Goal: Transaction & Acquisition: Book appointment/travel/reservation

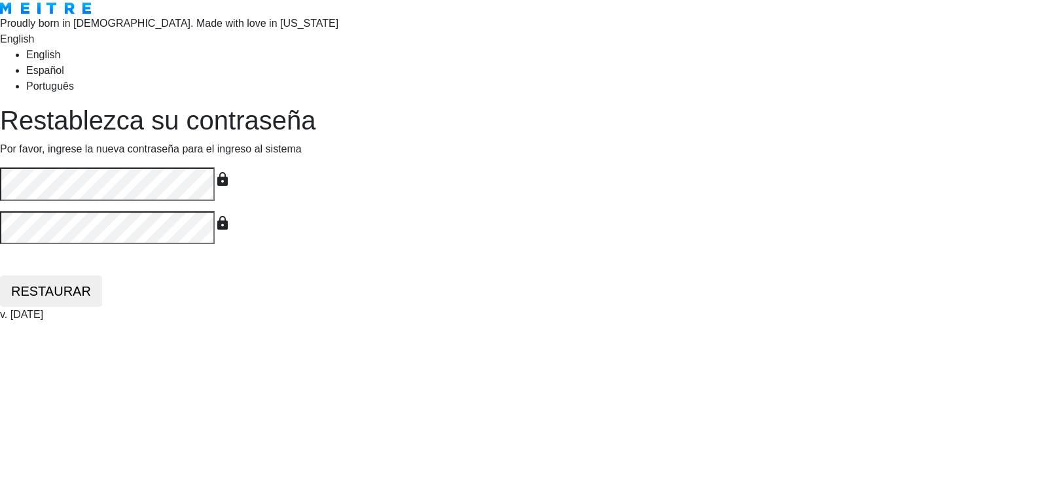
click at [0, 276] on button "RESTAURAR" at bounding box center [51, 291] width 102 height 31
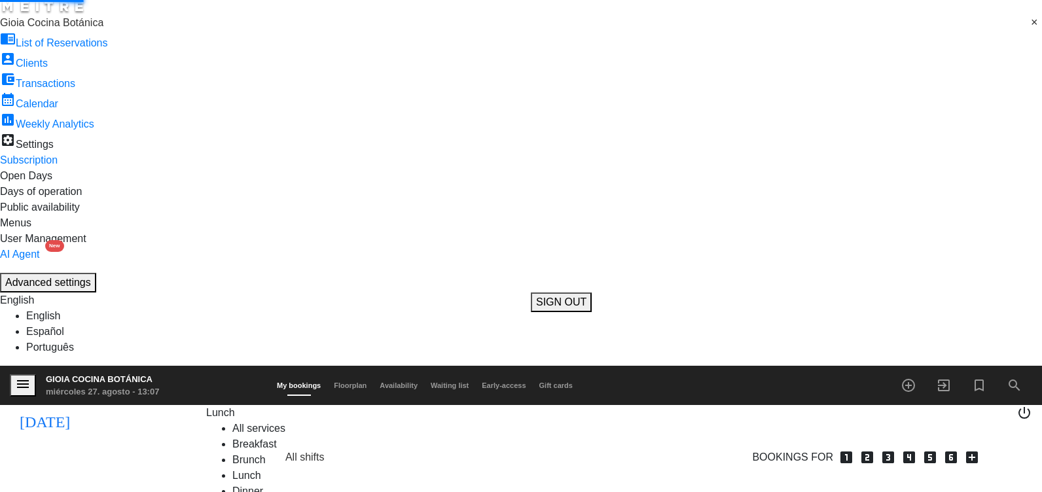
click at [497, 492] on div "menu Gioia Cocina Botánica miércoles 27. agosto - 13:07 My bookings Floorplan A…" at bounding box center [521, 467] width 1042 height 202
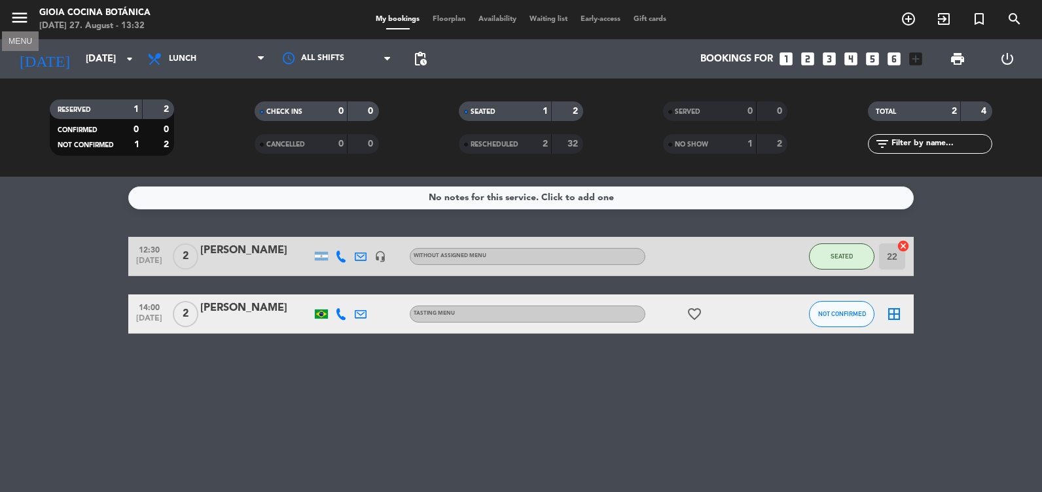
click at [22, 14] on icon "menu" at bounding box center [20, 18] width 20 height 20
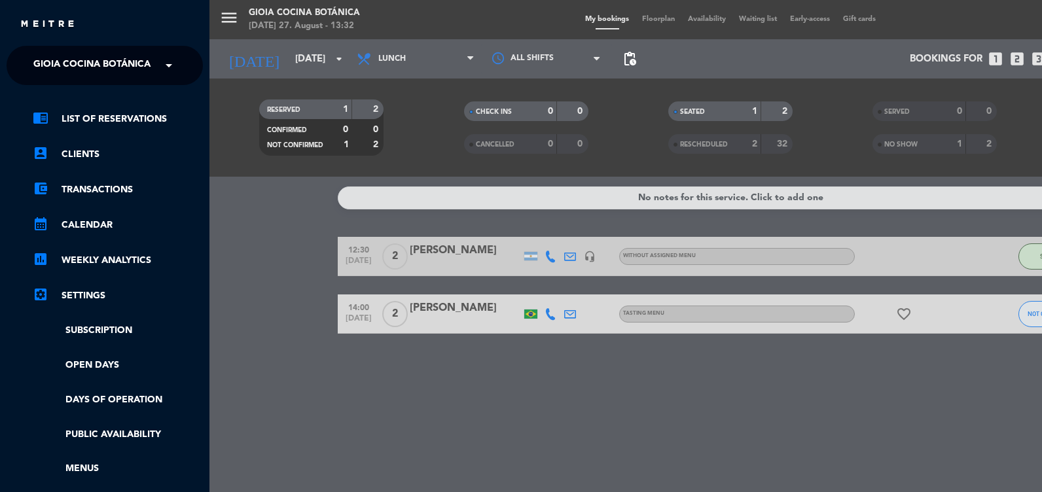
click at [62, 69] on span "Gioia Cocina Botánica" at bounding box center [91, 65] width 117 height 27
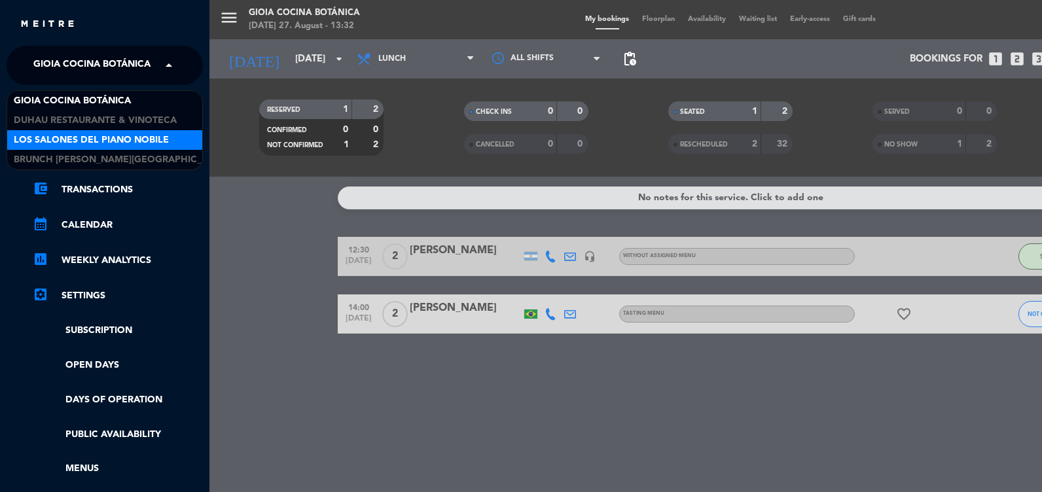
click at [74, 139] on span "Los Salones del Piano Nobile" at bounding box center [91, 140] width 155 height 15
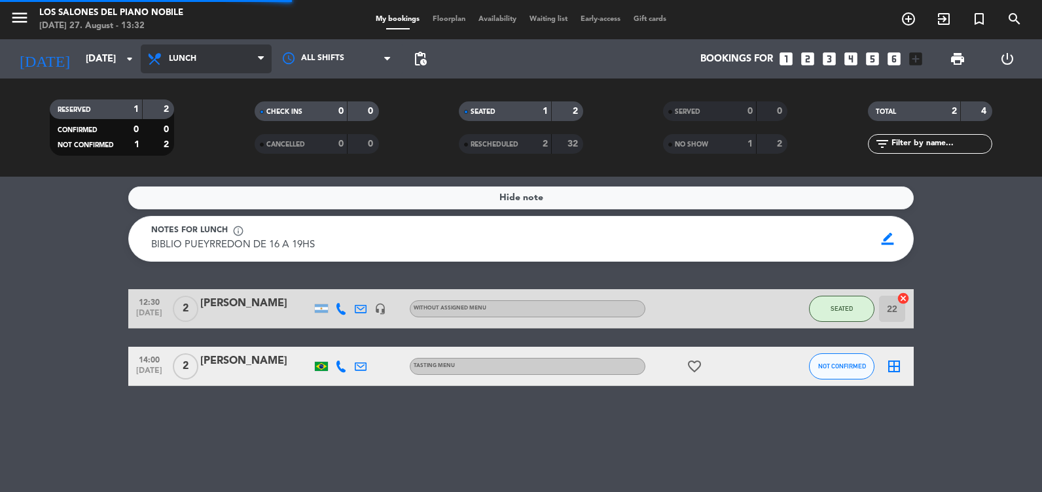
click at [206, 58] on span "Lunch" at bounding box center [206, 59] width 131 height 29
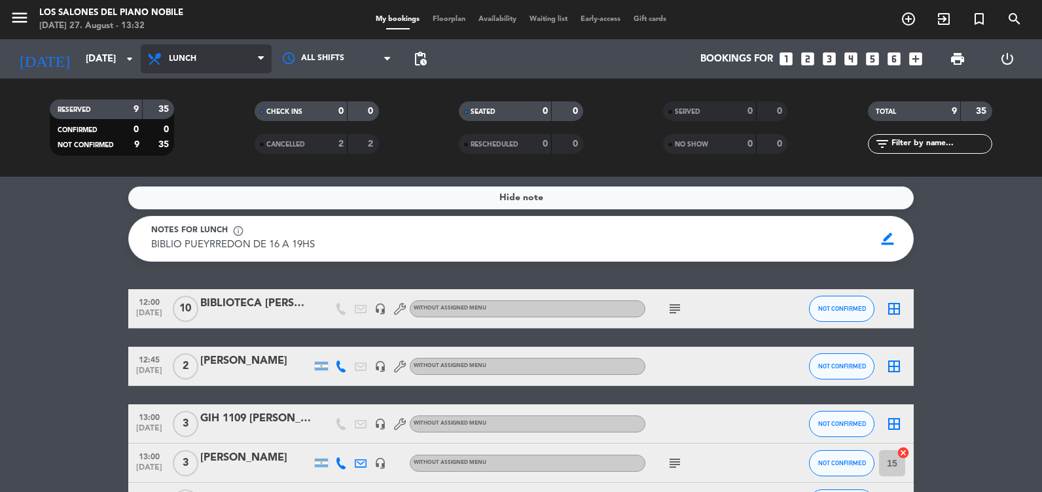
click at [198, 60] on span "Lunch" at bounding box center [206, 59] width 131 height 29
click at [200, 147] on div "menu Los Salones del Piano [PERSON_NAME] [DATE] 27. August - 13:32 My bookings …" at bounding box center [521, 88] width 1042 height 177
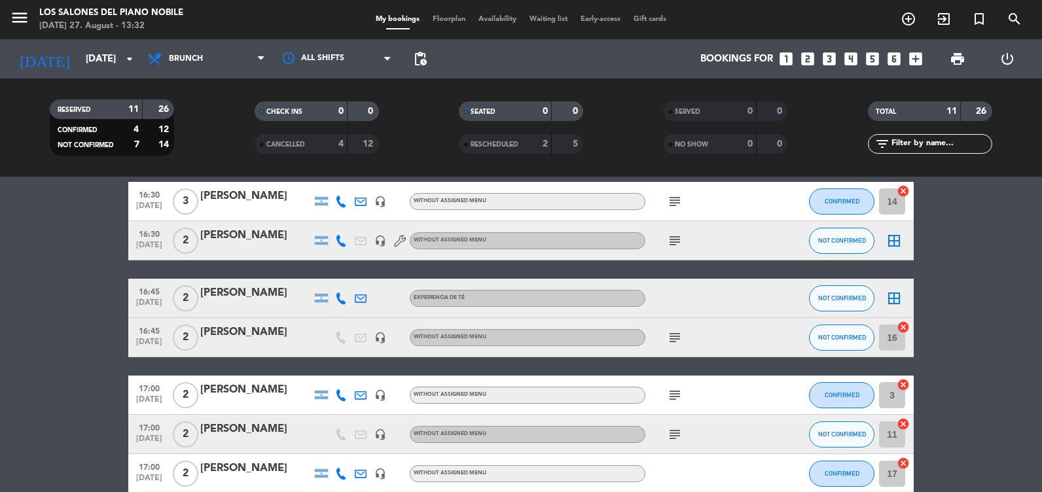
scroll to position [386, 0]
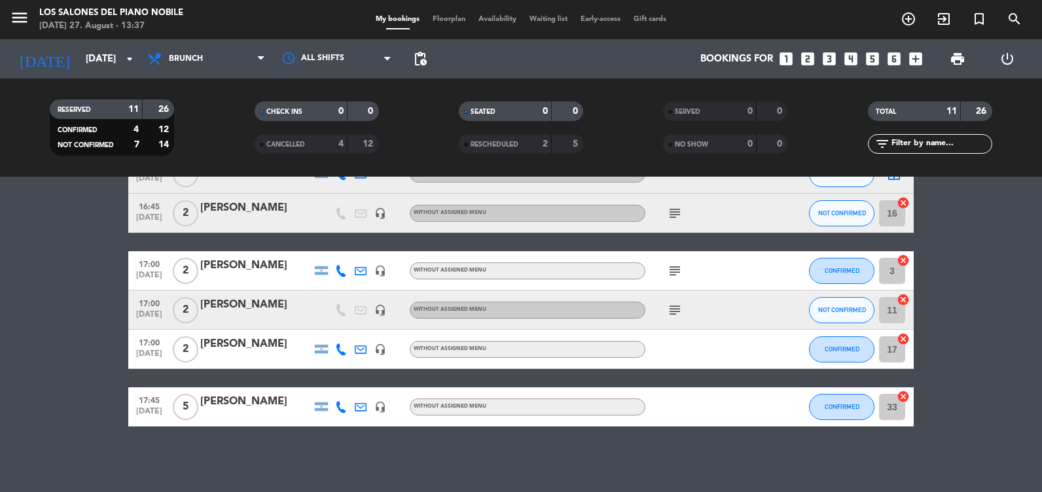
click at [643, 17] on span "Gift cards" at bounding box center [650, 19] width 46 height 7
click at [649, 16] on span "Gift cards" at bounding box center [650, 19] width 46 height 7
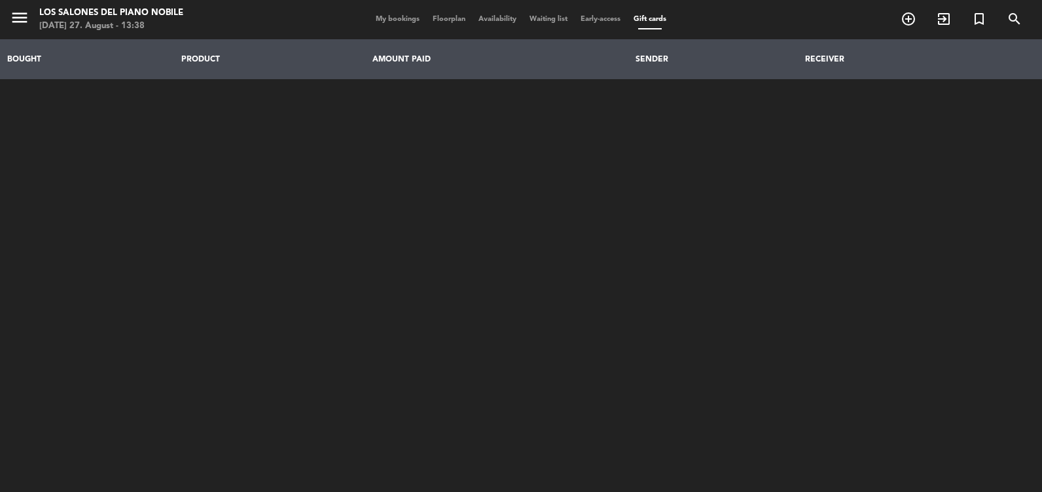
click at [397, 20] on span "My bookings" at bounding box center [397, 19] width 57 height 7
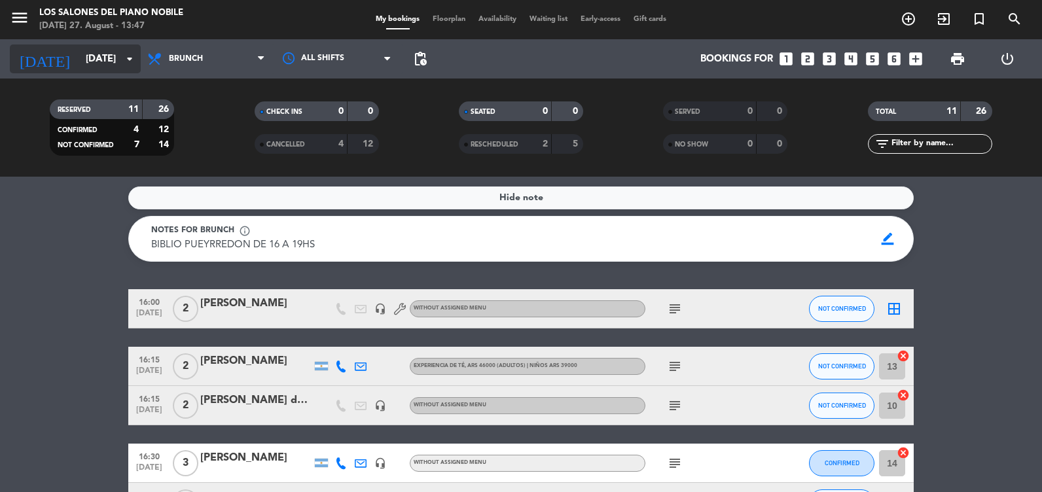
click at [119, 52] on input "[DATE]" at bounding box center [142, 59] width 126 height 24
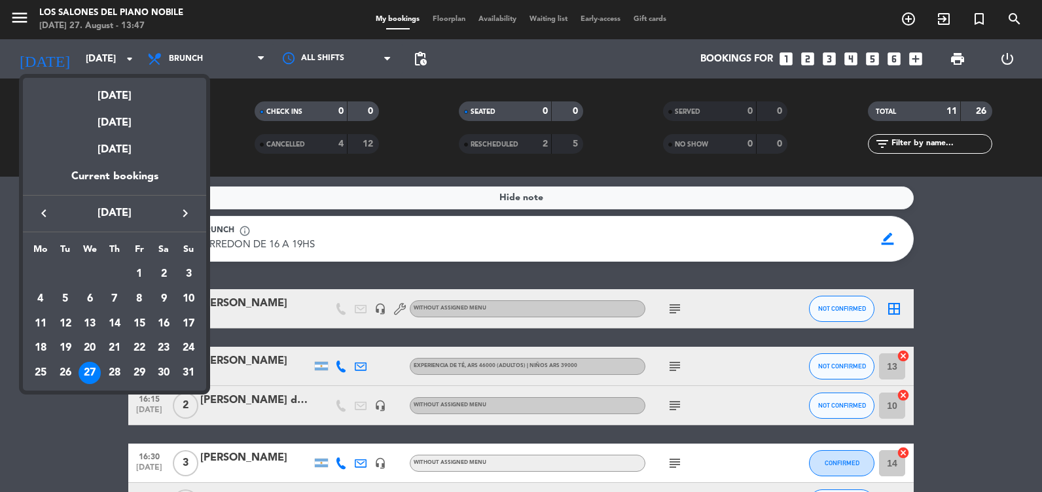
click at [191, 211] on icon "keyboard_arrow_right" at bounding box center [185, 214] width 16 height 16
click at [53, 208] on button "keyboard_arrow_left" at bounding box center [44, 213] width 24 height 17
click at [187, 208] on icon "keyboard_arrow_right" at bounding box center [185, 214] width 16 height 16
click at [54, 211] on button "keyboard_arrow_left" at bounding box center [44, 213] width 24 height 17
click at [101, 408] on div at bounding box center [521, 246] width 1042 height 492
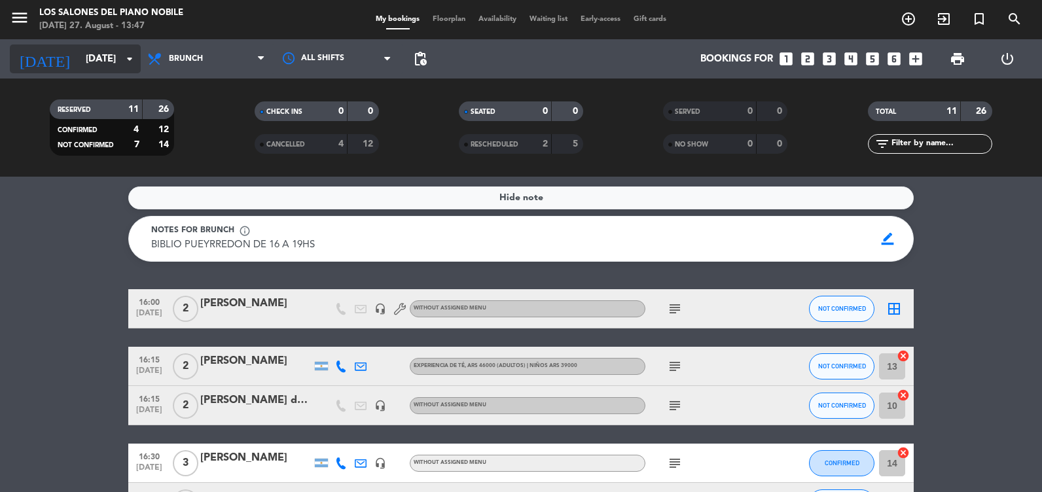
click at [113, 49] on input "[DATE]" at bounding box center [142, 59] width 126 height 24
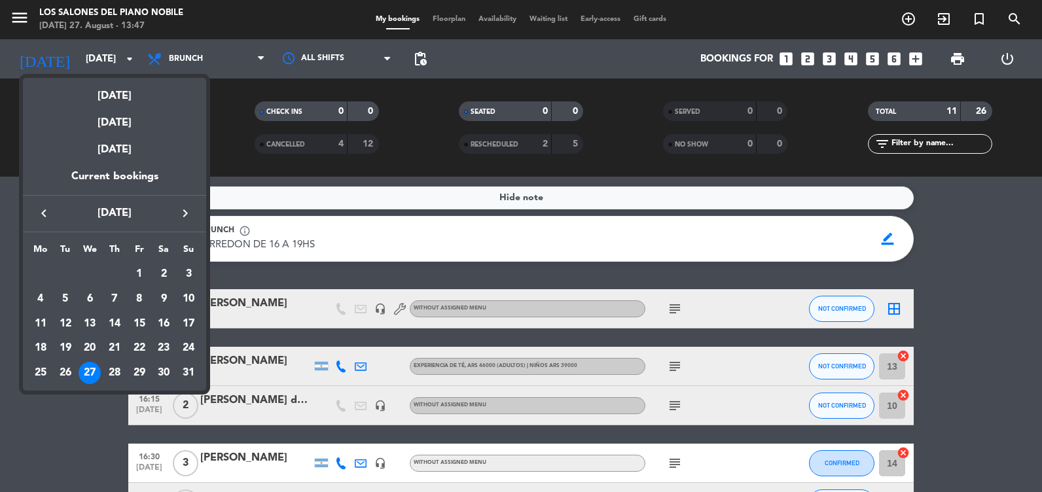
click at [181, 216] on icon "keyboard_arrow_right" at bounding box center [185, 214] width 16 height 16
click at [40, 298] on div "1" at bounding box center [40, 299] width 22 height 22
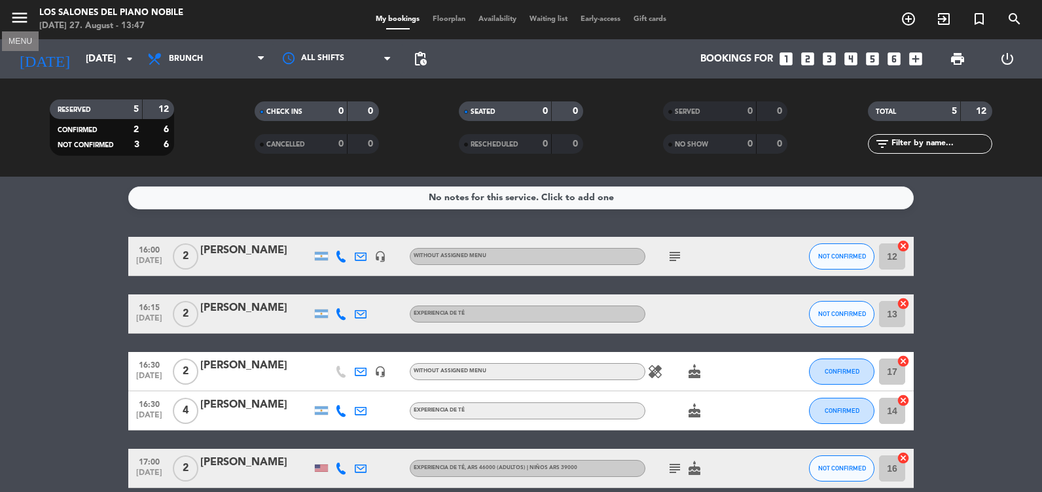
click at [27, 14] on icon "menu" at bounding box center [20, 18] width 20 height 20
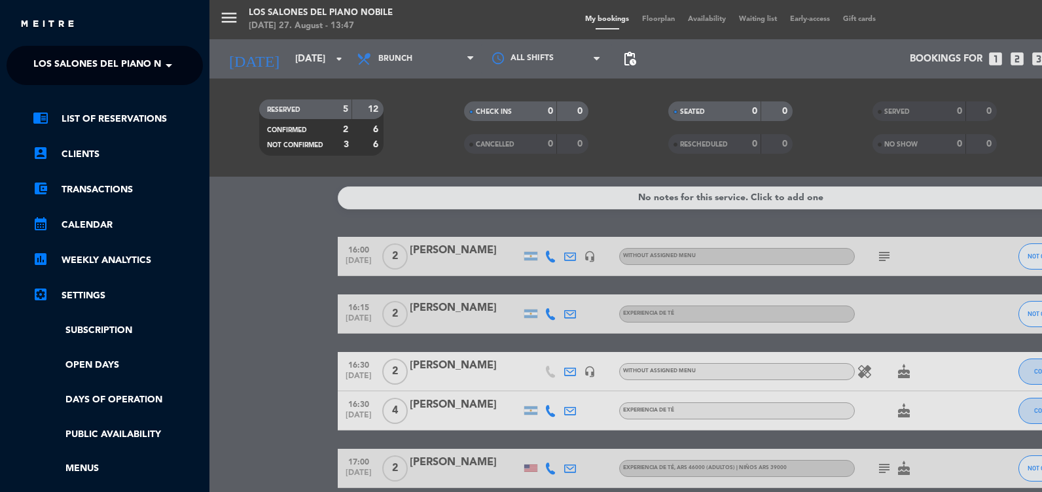
click at [69, 58] on span "Los Salones del Piano Nobile" at bounding box center [110, 65] width 155 height 27
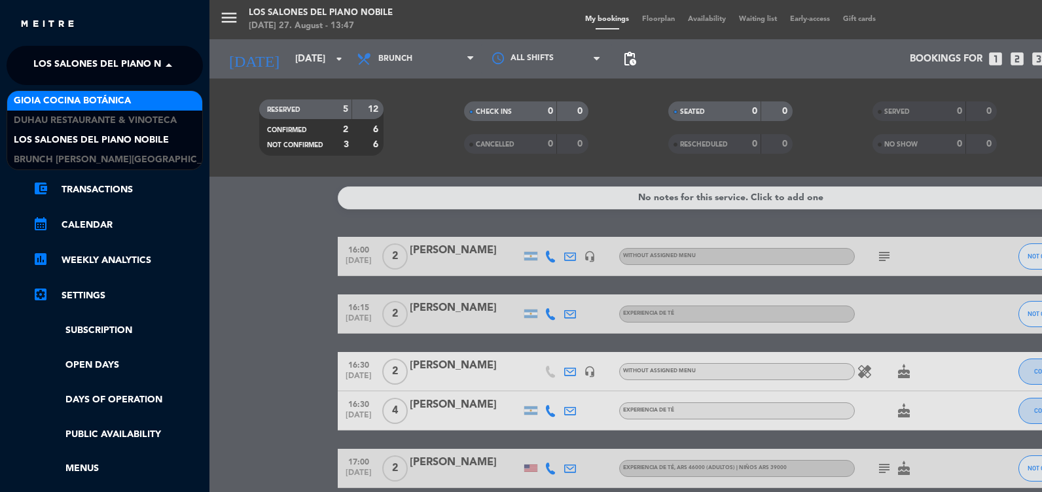
click at [102, 99] on span "Gioia Cocina Botánica" at bounding box center [72, 101] width 117 height 15
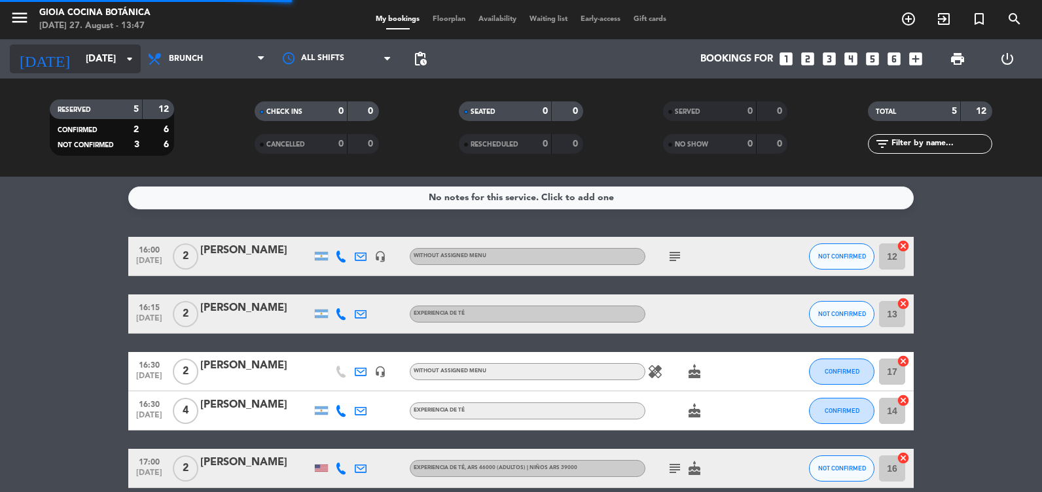
click at [114, 65] on input "[DATE]" at bounding box center [142, 59] width 126 height 24
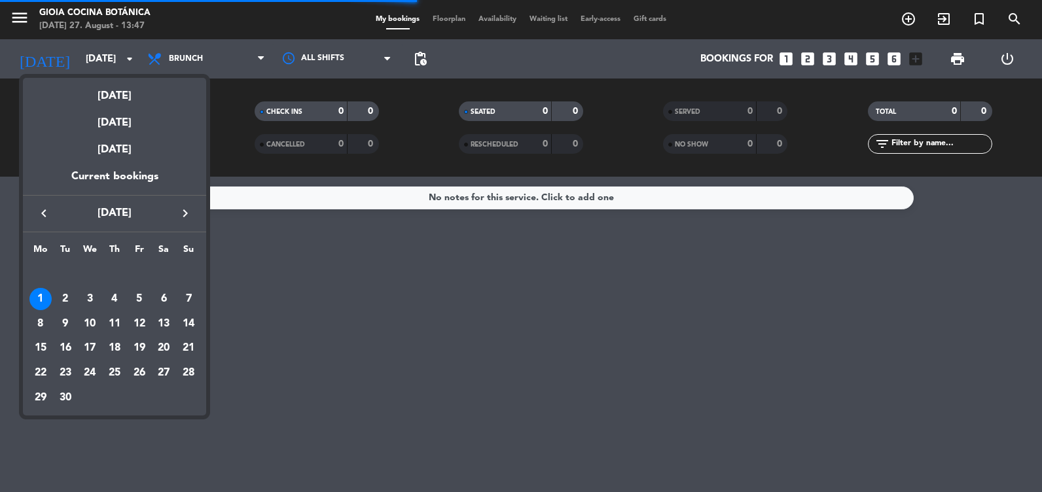
click at [46, 206] on icon "keyboard_arrow_left" at bounding box center [44, 214] width 16 height 16
drag, startPoint x: 88, startPoint y: 371, endPoint x: 103, endPoint y: 374, distance: 15.3
click at [88, 371] on div "27" at bounding box center [90, 373] width 22 height 22
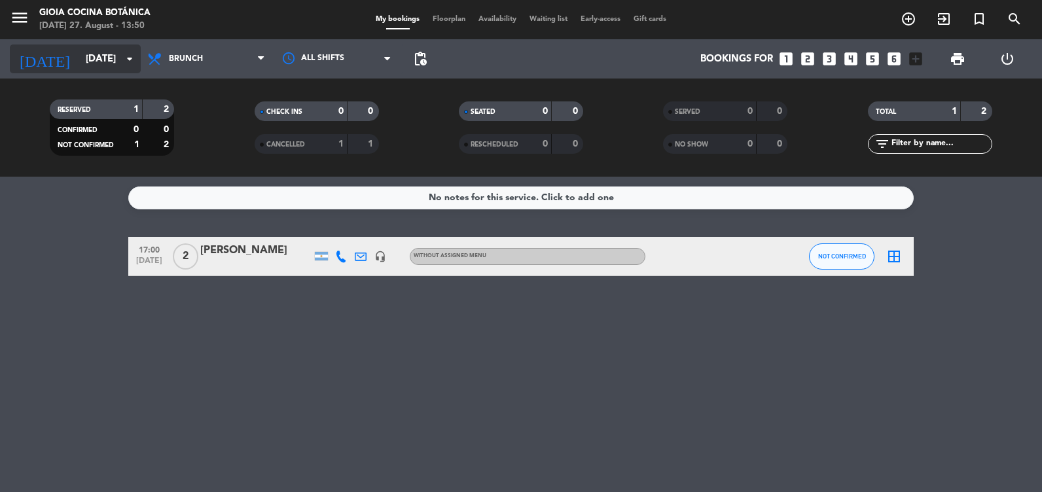
click at [113, 67] on input "[DATE]" at bounding box center [142, 59] width 126 height 24
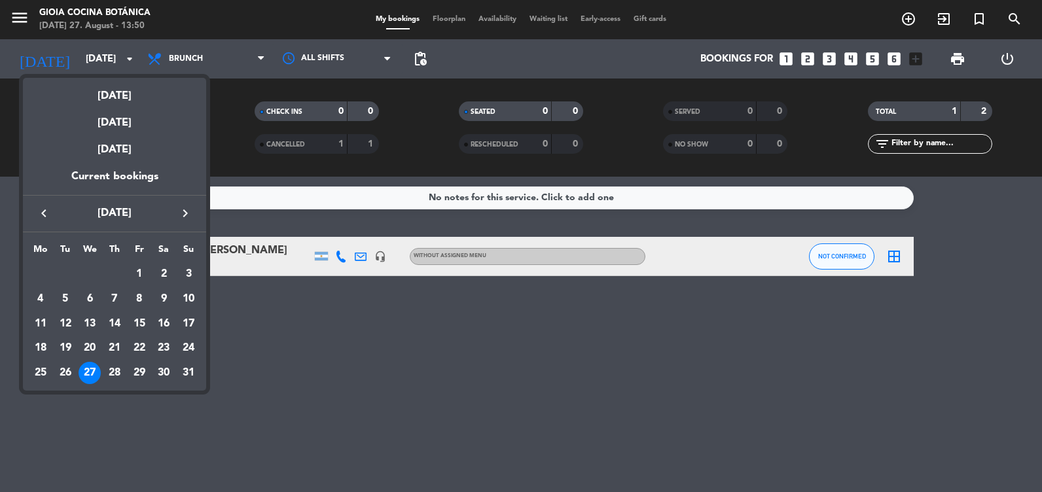
click at [36, 24] on div at bounding box center [521, 246] width 1042 height 492
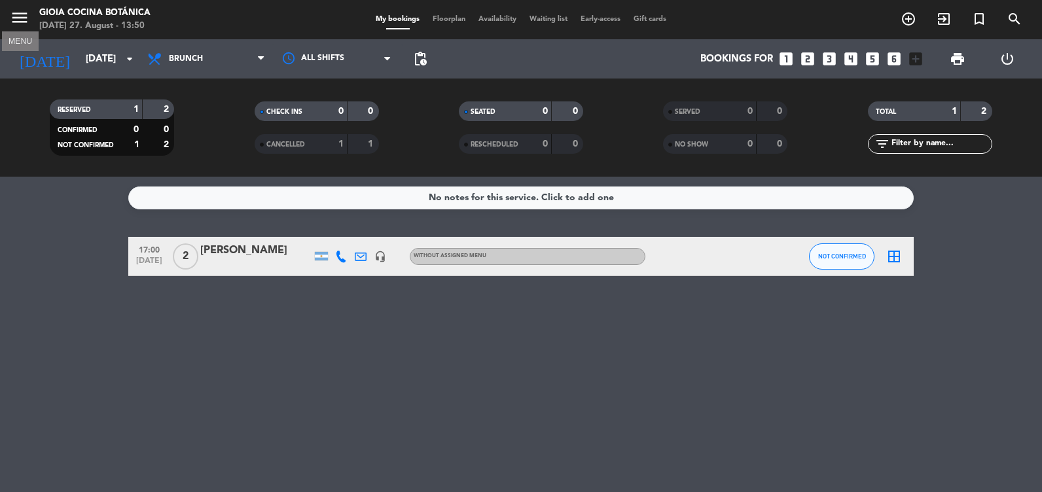
click at [22, 18] on icon "menu" at bounding box center [20, 18] width 20 height 20
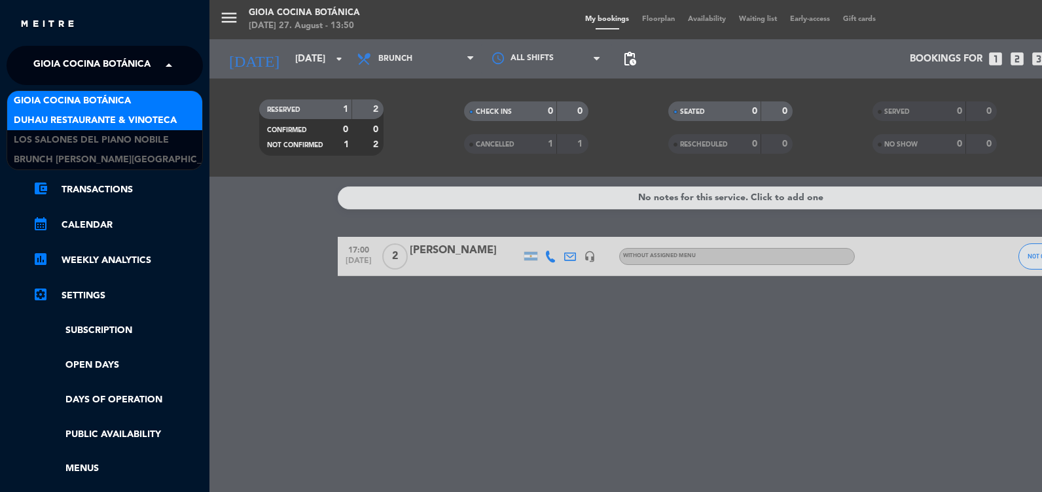
drag, startPoint x: 86, startPoint y: 73, endPoint x: 74, endPoint y: 124, distance: 51.8
click at [86, 74] on span "Gioia Cocina Botánica" at bounding box center [91, 65] width 117 height 27
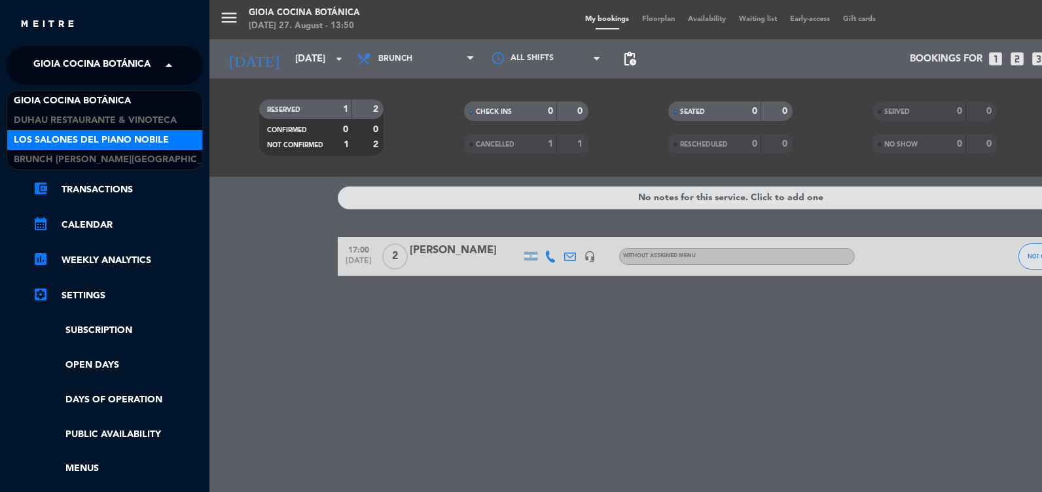
click at [65, 145] on span "Los Salones del Piano Nobile" at bounding box center [91, 140] width 155 height 15
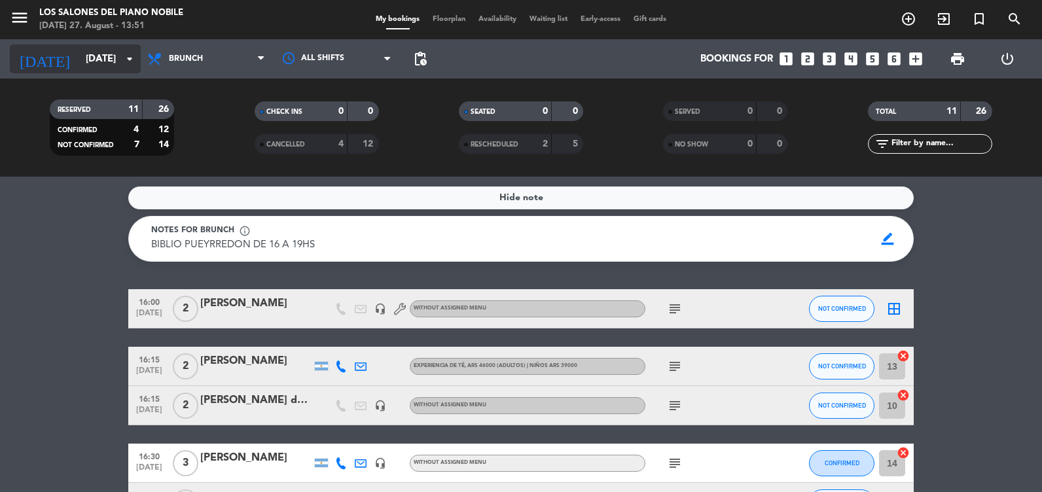
click at [102, 58] on input "[DATE]" at bounding box center [142, 59] width 126 height 24
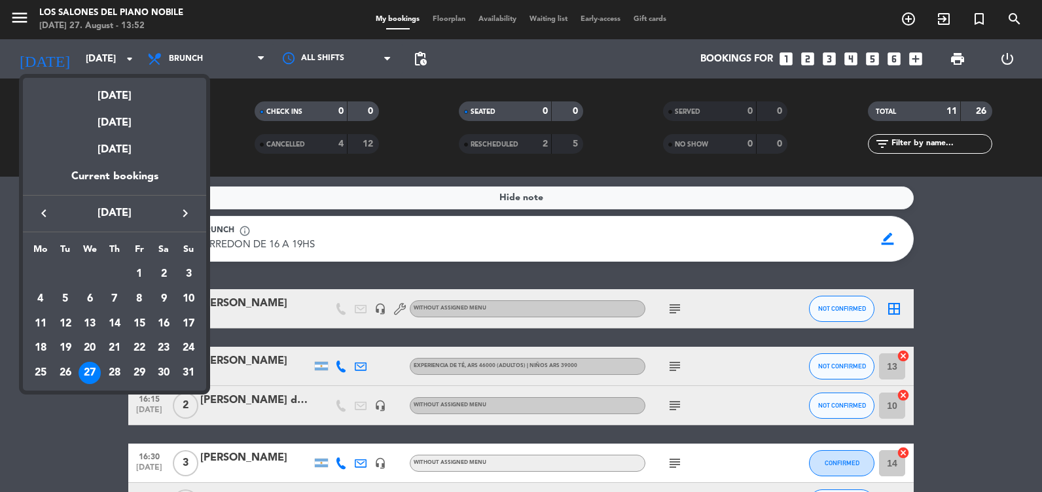
click at [185, 215] on icon "keyboard_arrow_right" at bounding box center [185, 214] width 16 height 16
click at [162, 369] on div "27" at bounding box center [164, 373] width 22 height 22
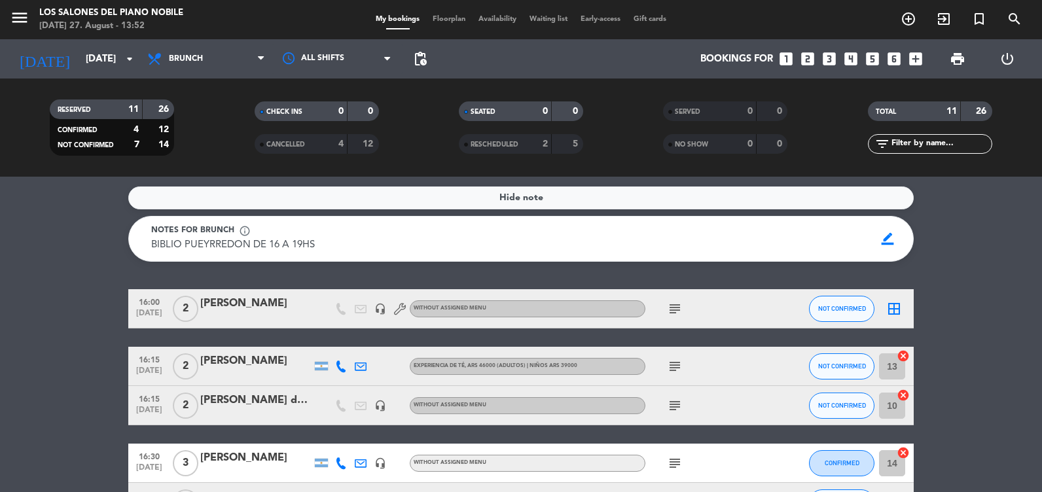
type input "[DATE]"
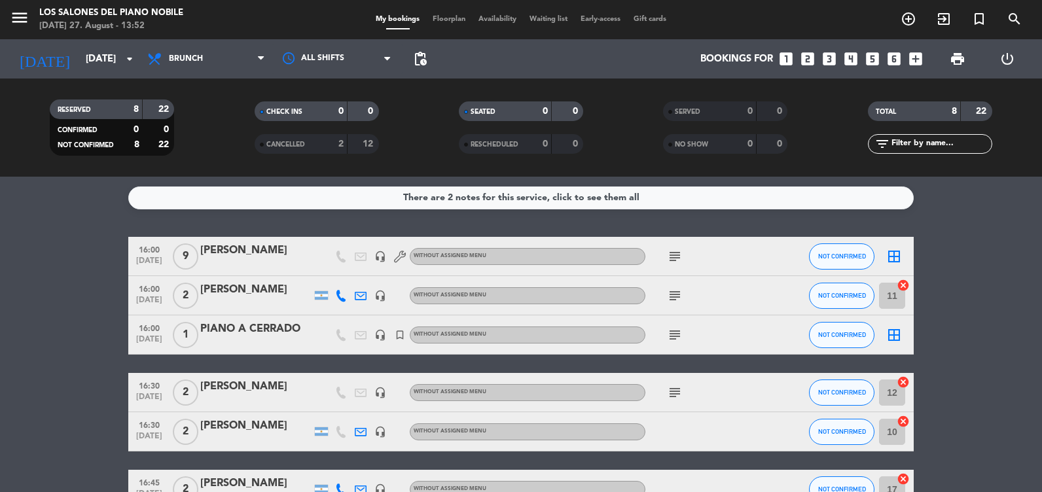
click at [811, 65] on icon "looks_two" at bounding box center [807, 58] width 17 height 17
click at [805, 55] on icon "looks_two" at bounding box center [807, 58] width 17 height 17
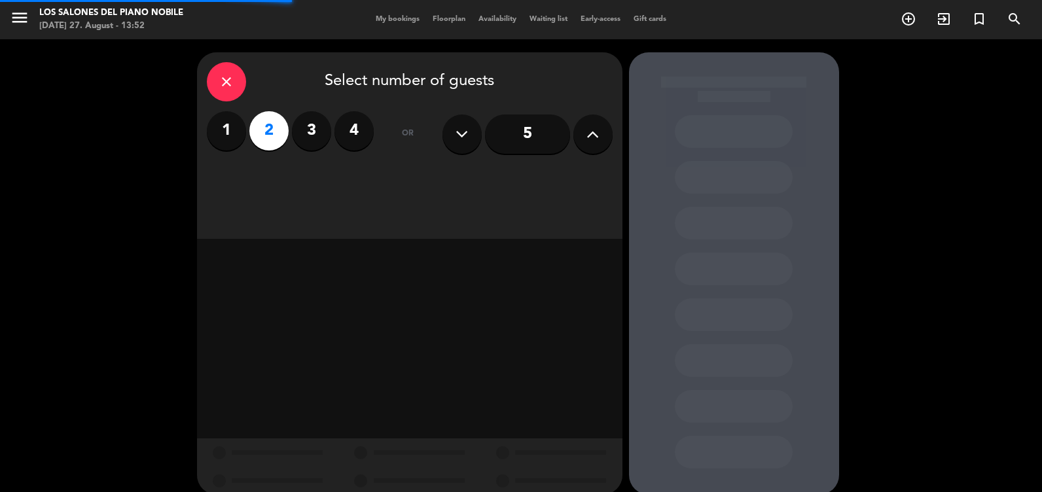
click at [805, 61] on div at bounding box center [734, 273] width 210 height 443
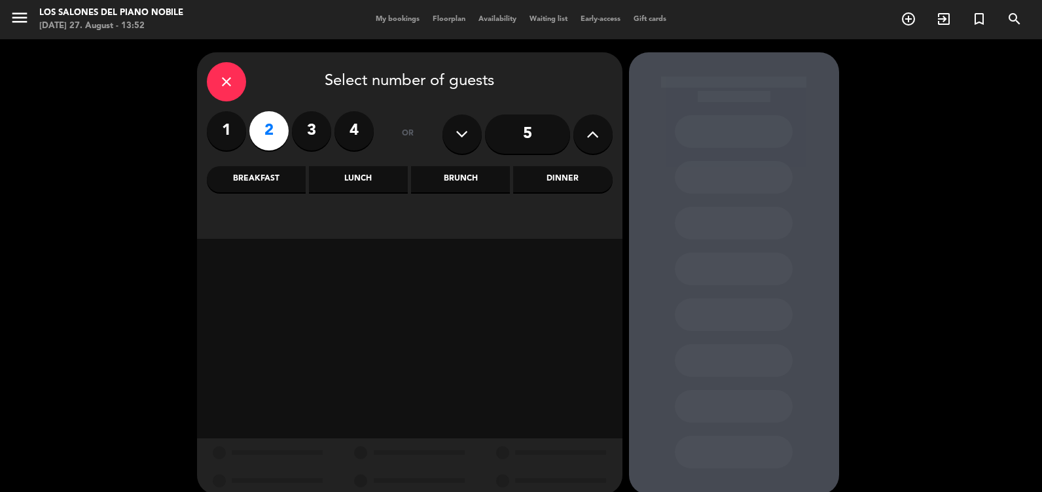
click at [493, 168] on div "Brunch" at bounding box center [460, 179] width 99 height 26
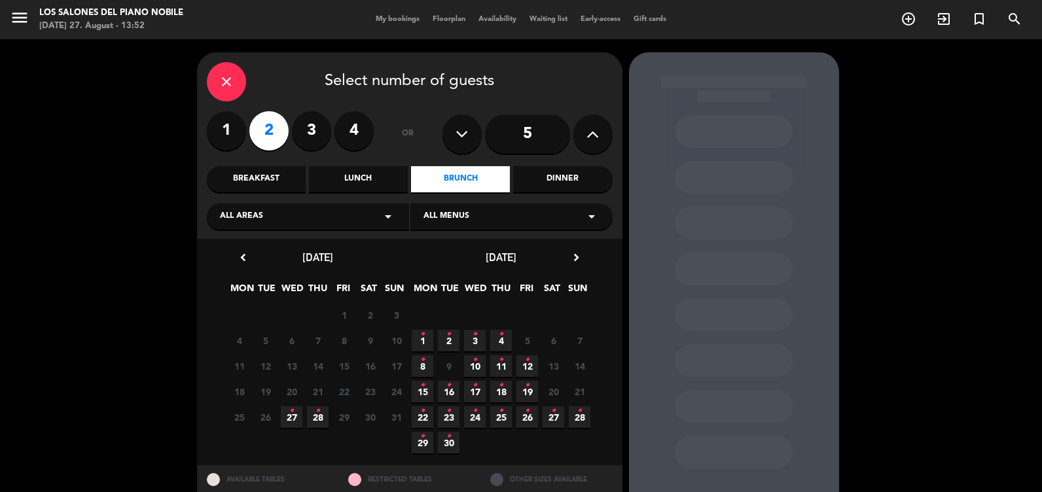
click at [556, 420] on span "27 •" at bounding box center [554, 418] width 22 height 22
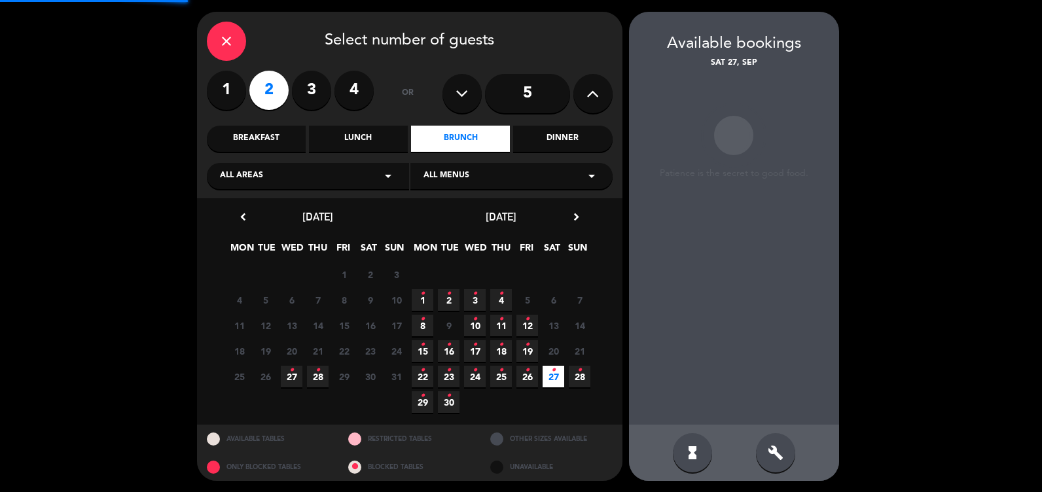
scroll to position [42, 0]
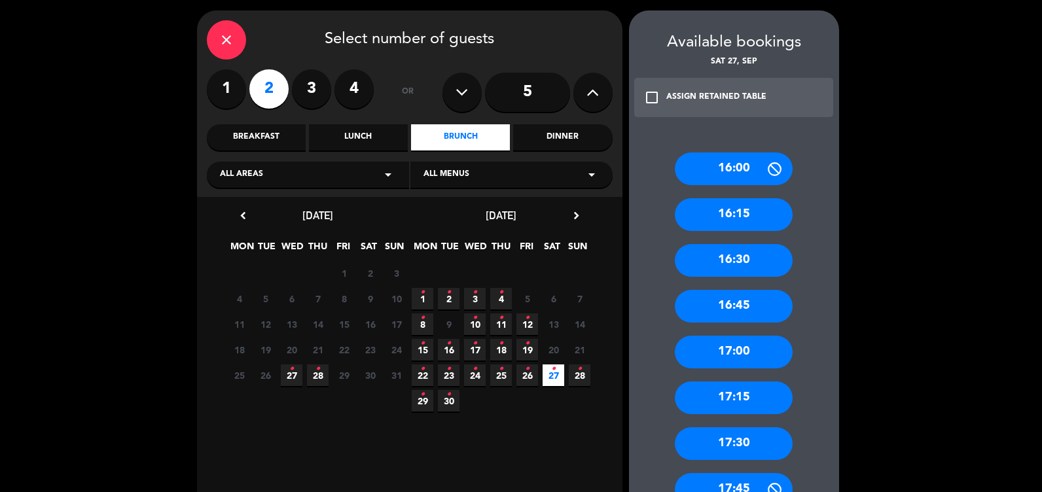
click at [728, 222] on div "16:15" at bounding box center [734, 214] width 118 height 33
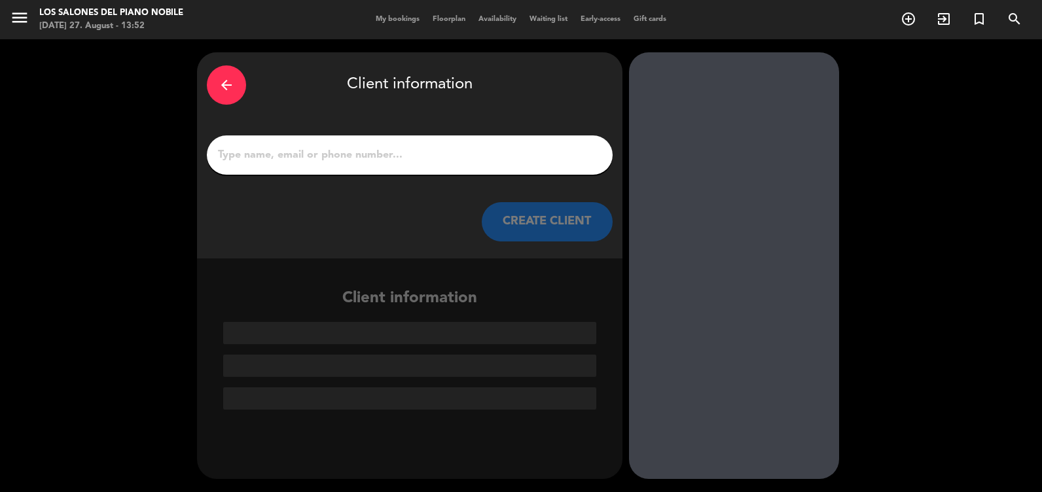
scroll to position [0, 0]
click at [238, 148] on input "1" at bounding box center [410, 155] width 386 height 18
type input "A"
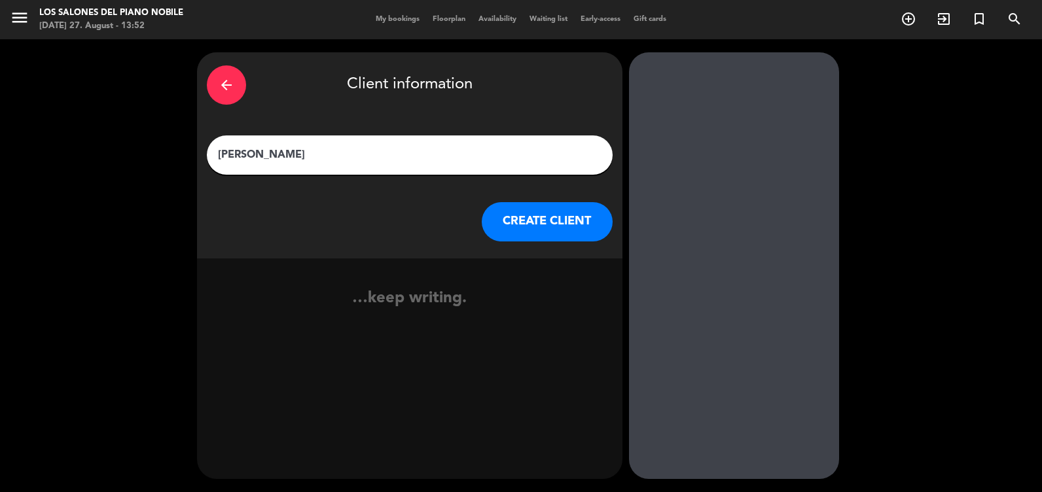
type input "[PERSON_NAME]"
click at [543, 232] on button "CREATE CLIENT" at bounding box center [547, 221] width 131 height 39
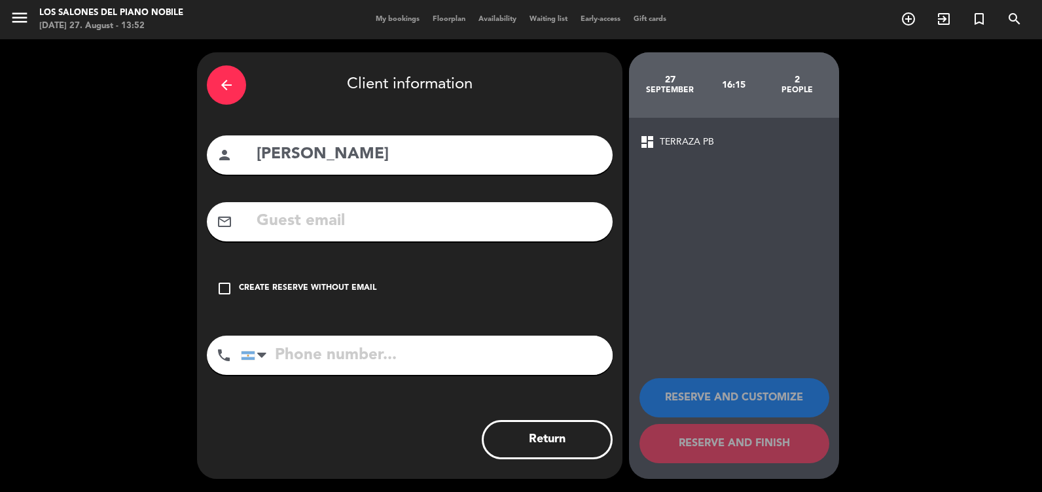
click at [284, 218] on input "text" at bounding box center [429, 221] width 348 height 27
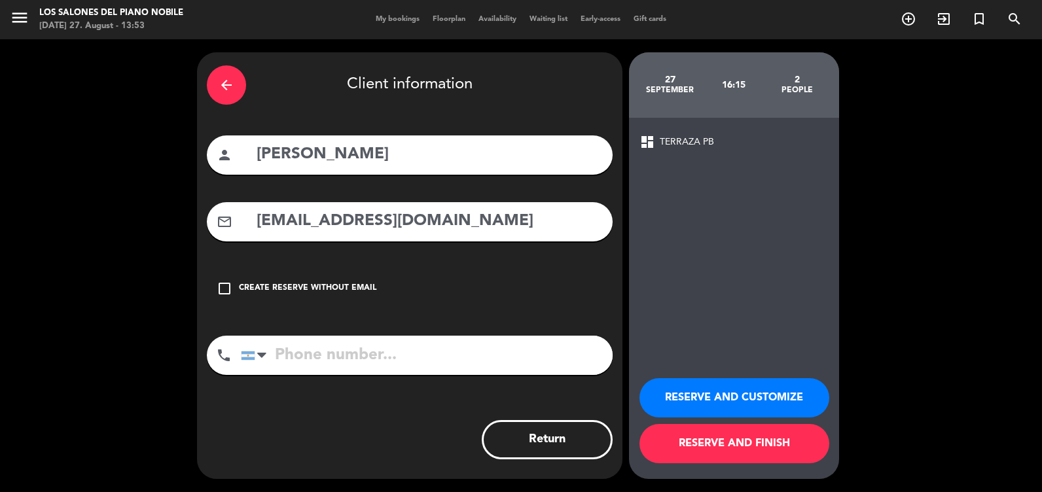
type input "[EMAIL_ADDRESS][DOMAIN_NAME]"
click at [320, 154] on input "[PERSON_NAME]" at bounding box center [429, 154] width 348 height 27
type input "[PERSON_NAME]"
click at [368, 339] on input "tel" at bounding box center [427, 355] width 372 height 39
type input "1139551677"
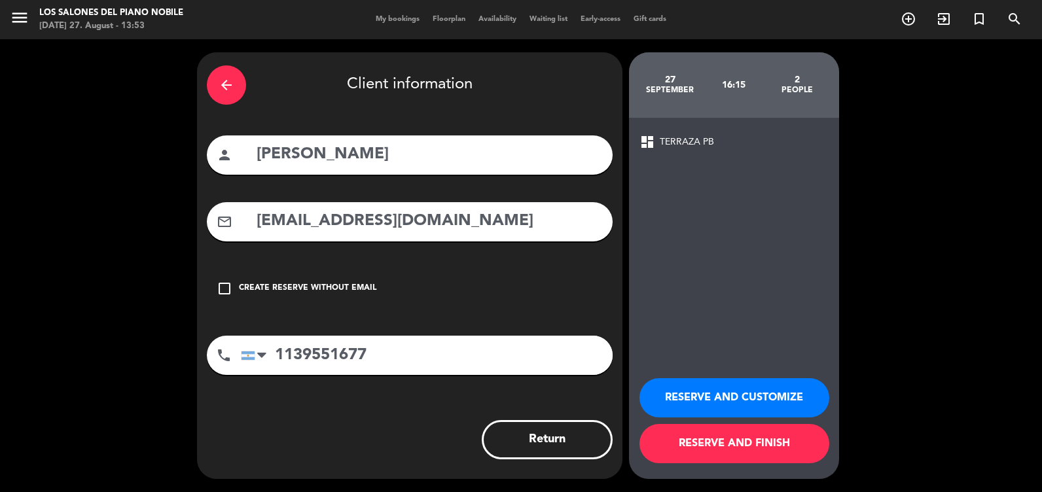
click at [785, 403] on button "RESERVE AND CUSTOMIZE" at bounding box center [735, 397] width 190 height 39
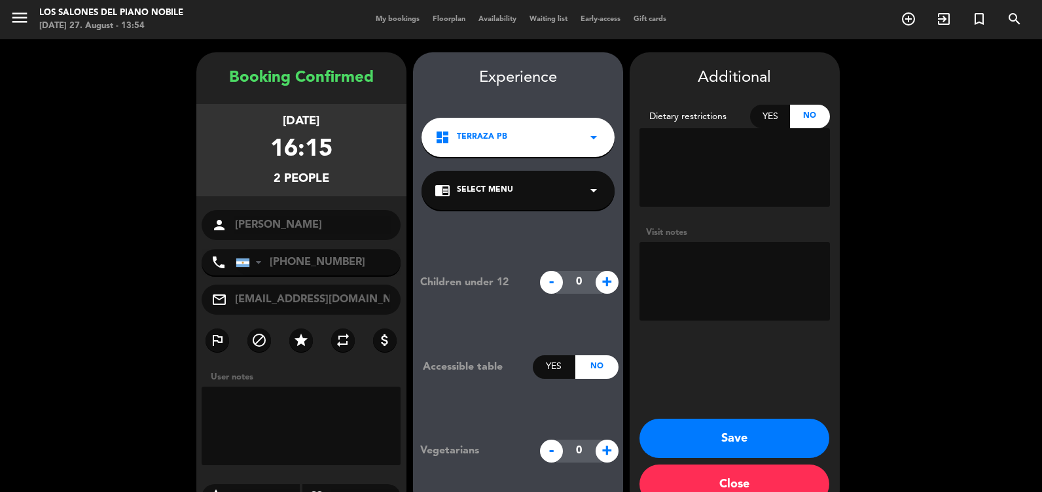
click at [669, 267] on textarea at bounding box center [735, 281] width 190 height 79
paste textarea "YRE3R3RP"
type textarea "BB: YRE3R3RP"
click at [681, 437] on button "Save" at bounding box center [735, 438] width 190 height 39
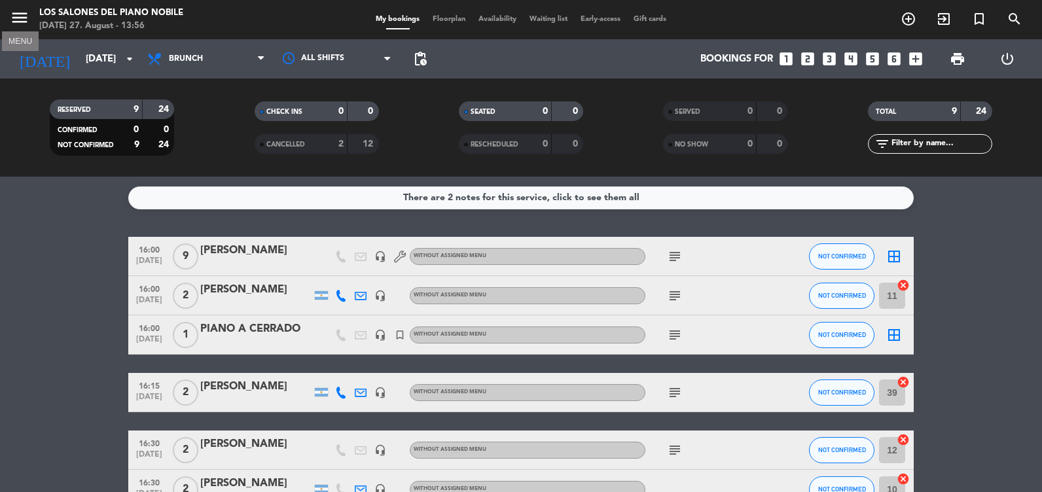
click at [18, 19] on icon "menu" at bounding box center [20, 18] width 20 height 20
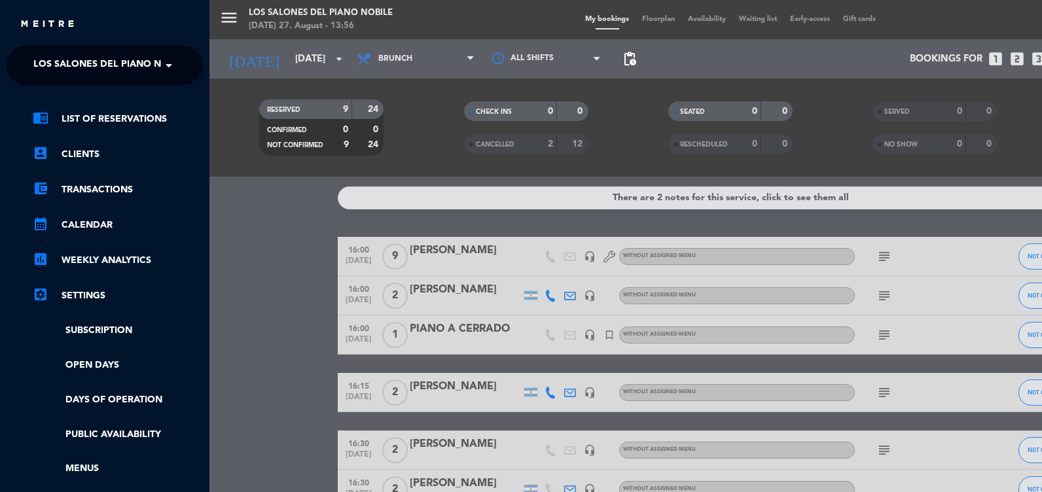
click at [58, 69] on span "Los Salones del Piano Nobile" at bounding box center [110, 65] width 155 height 27
click at [295, 334] on div "menu Los Salones del Piano [PERSON_NAME] [DATE] 27. August - 13:56 My bookings …" at bounding box center [730, 246] width 1042 height 492
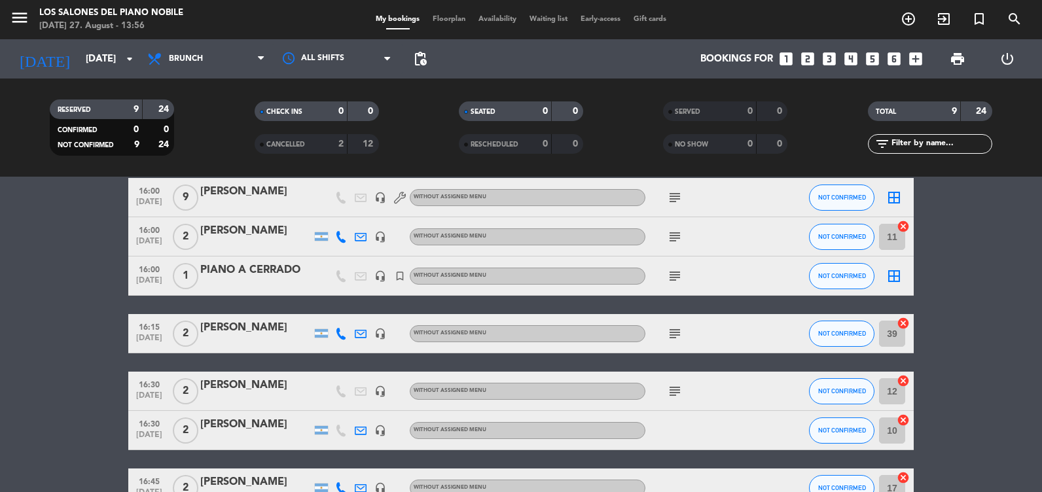
scroll to position [131, 0]
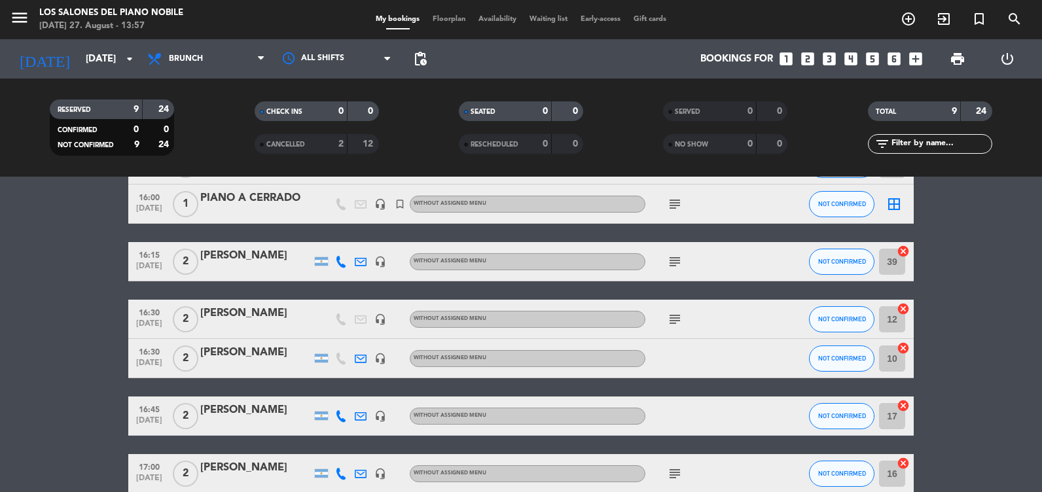
click at [33, 25] on span "menu" at bounding box center [24, 20] width 29 height 31
click at [24, 22] on icon "menu" at bounding box center [20, 18] width 20 height 20
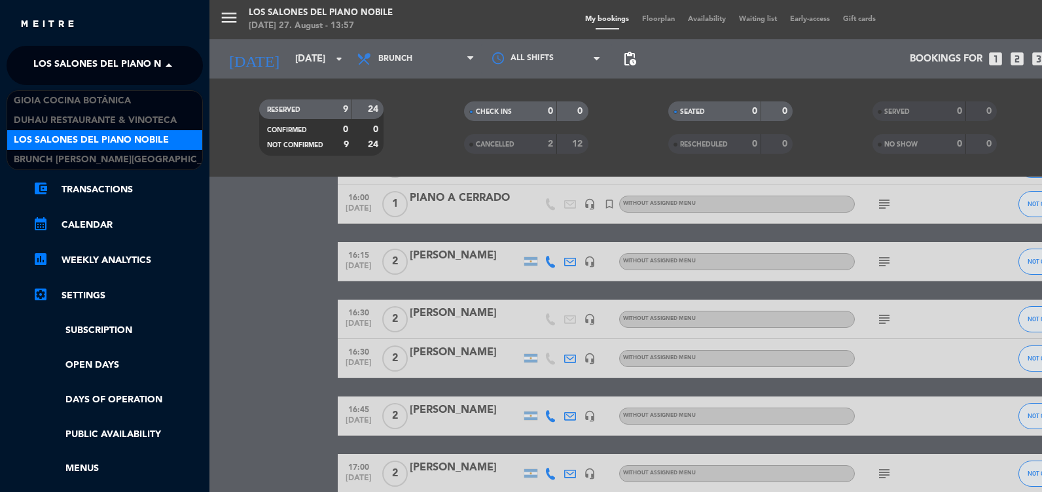
click at [57, 73] on span "Los Salones del Piano Nobile" at bounding box center [110, 65] width 155 height 27
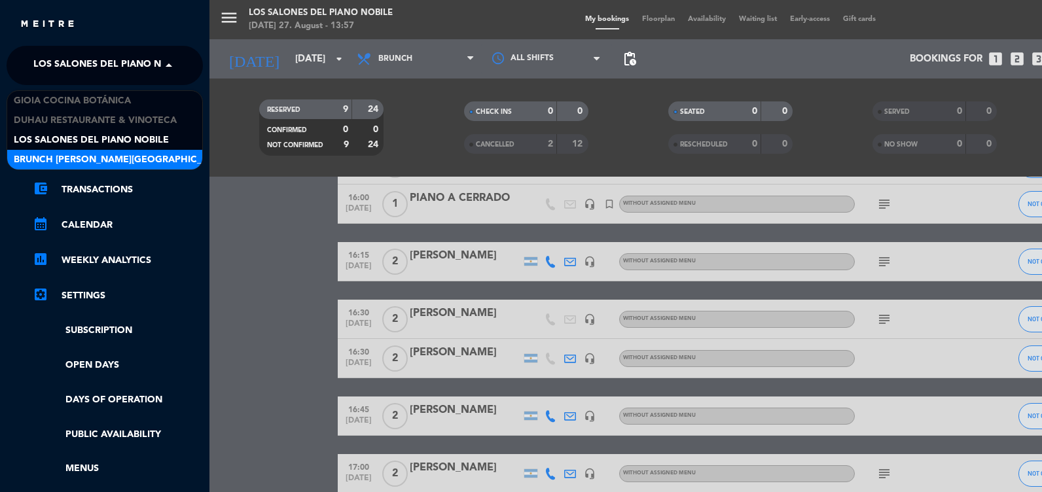
click at [93, 156] on span "Brunch [PERSON_NAME][GEOGRAPHIC_DATA][PERSON_NAME]" at bounding box center [159, 160] width 291 height 15
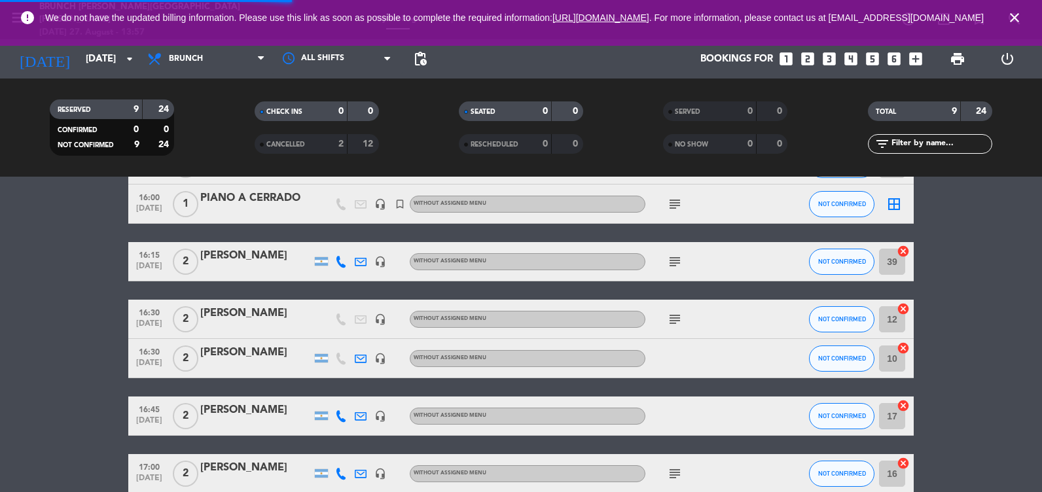
click at [1011, 24] on icon "close" at bounding box center [1015, 18] width 16 height 16
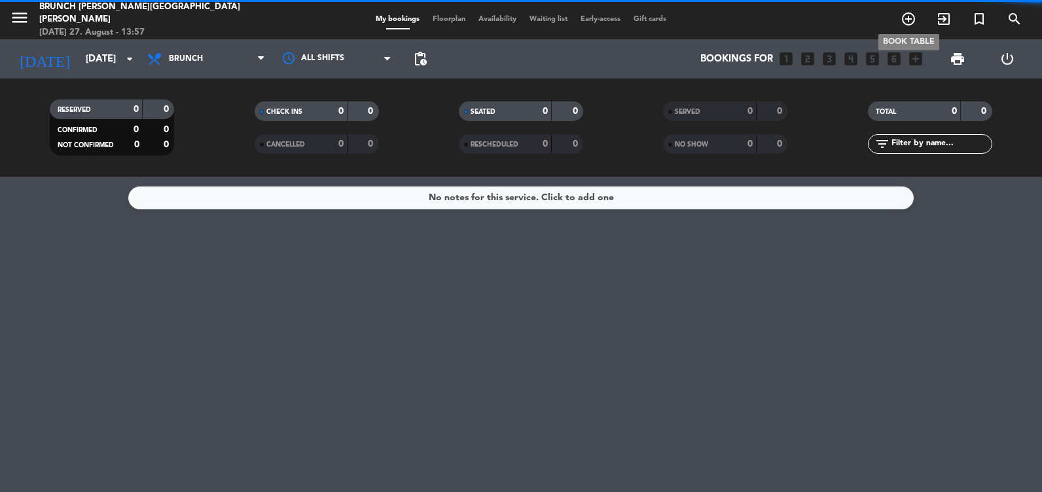
scroll to position [0, 0]
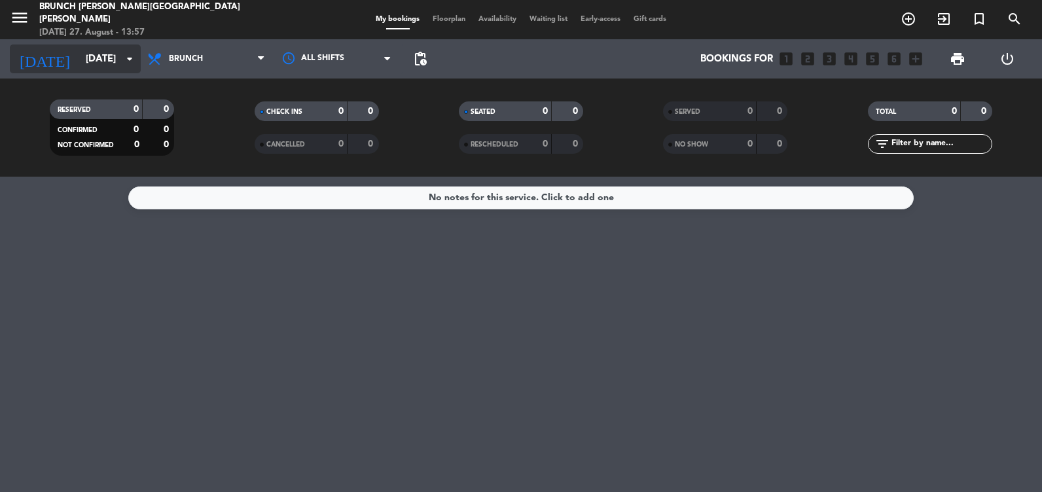
click at [134, 62] on icon "arrow_drop_down" at bounding box center [130, 59] width 16 height 16
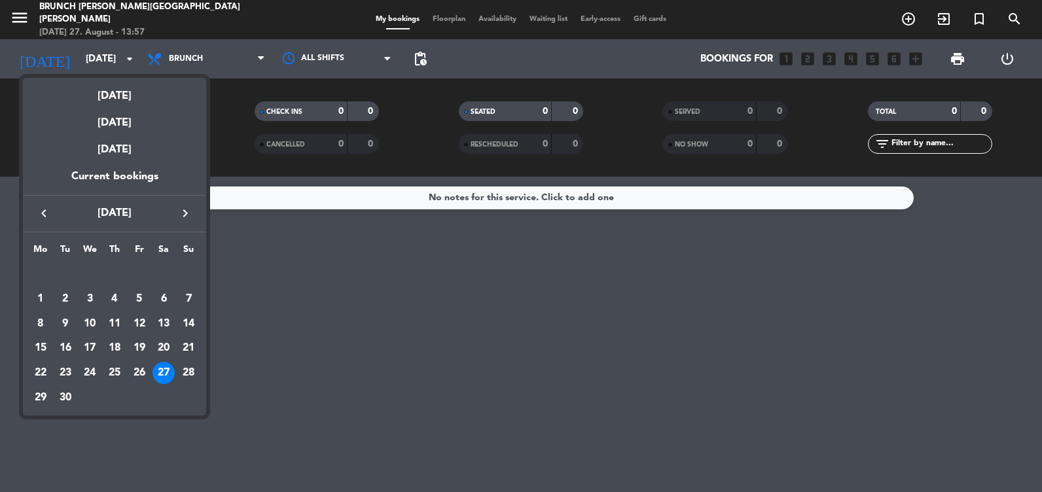
click at [55, 210] on button "keyboard_arrow_left" at bounding box center [44, 213] width 24 height 17
click at [189, 367] on div "31" at bounding box center [188, 373] width 22 height 22
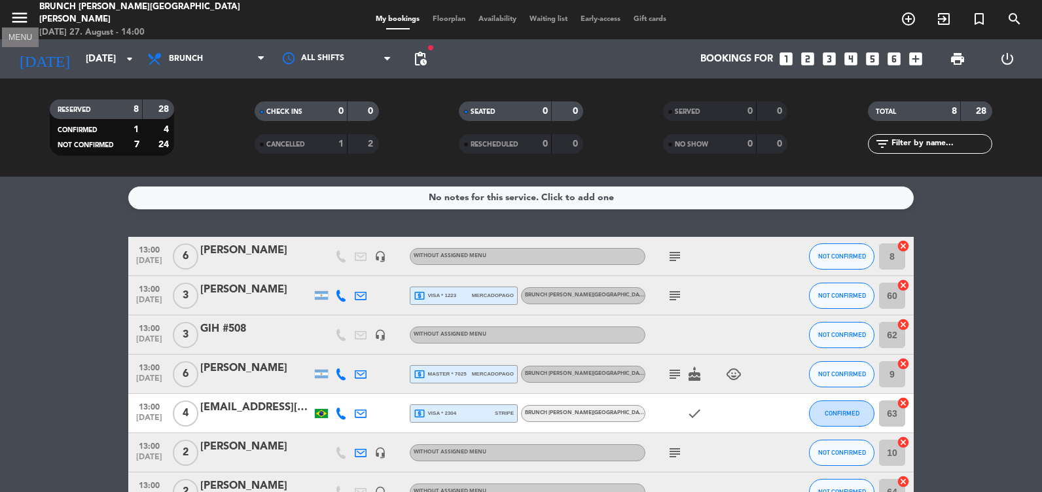
click at [20, 12] on icon "menu" at bounding box center [20, 18] width 20 height 20
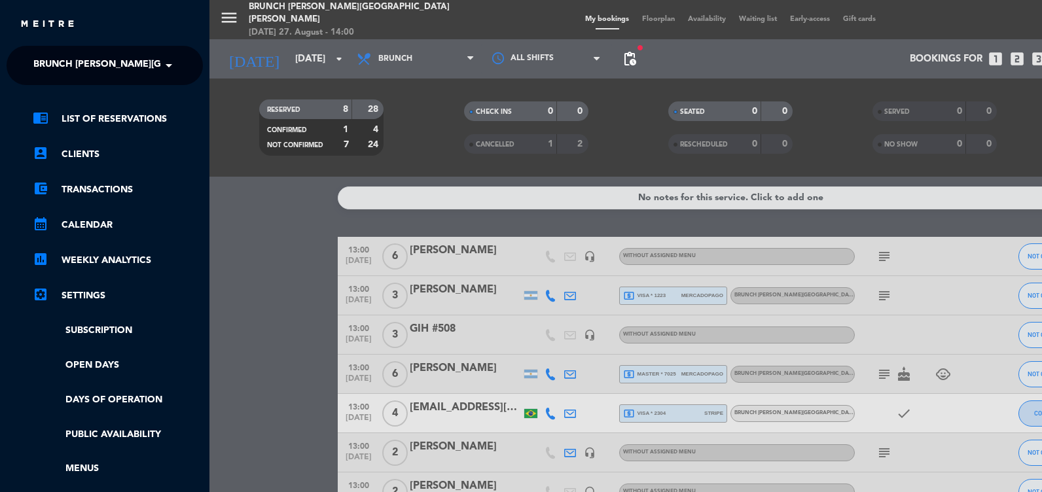
click at [75, 65] on span "Brunch [PERSON_NAME][GEOGRAPHIC_DATA][PERSON_NAME]" at bounding box center [178, 65] width 291 height 27
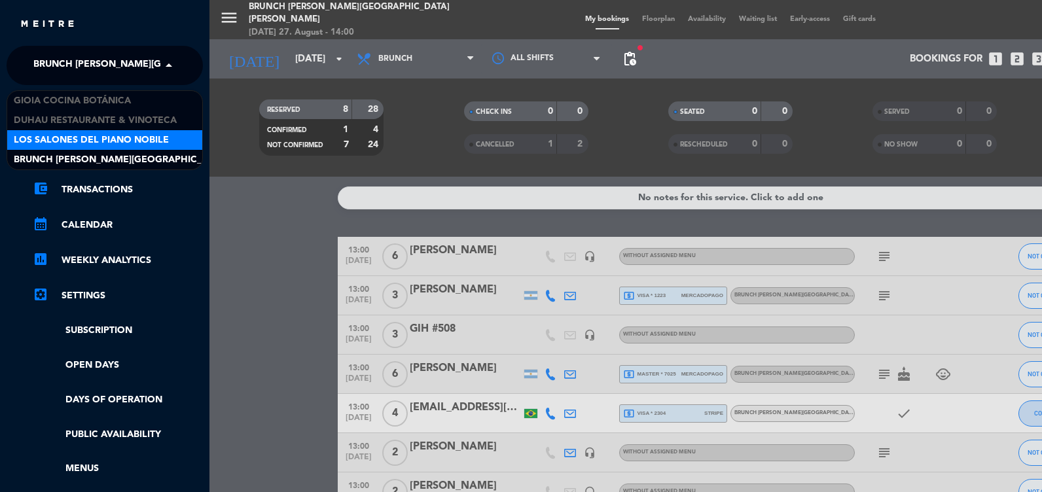
click at [71, 135] on span "Los Salones del Piano Nobile" at bounding box center [91, 140] width 155 height 15
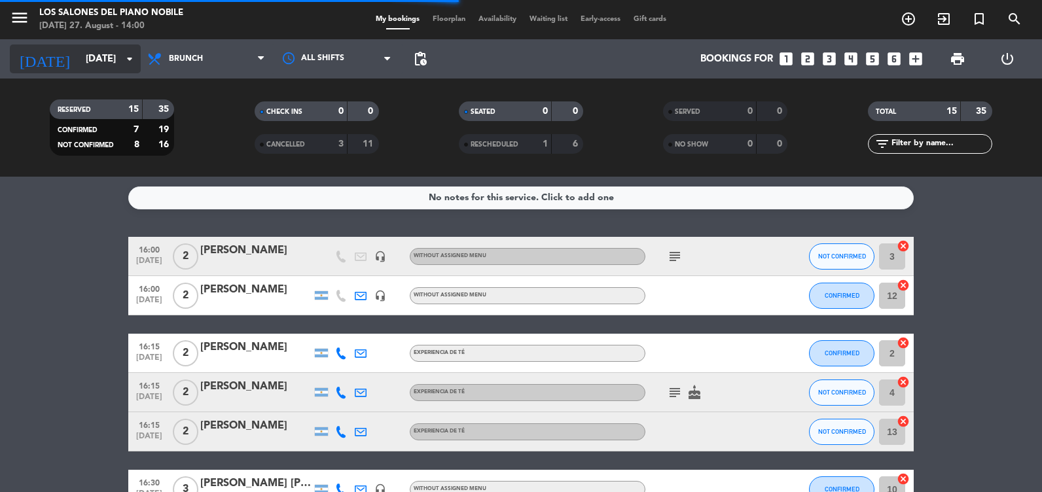
click at [99, 47] on input "[DATE]" at bounding box center [142, 59] width 126 height 24
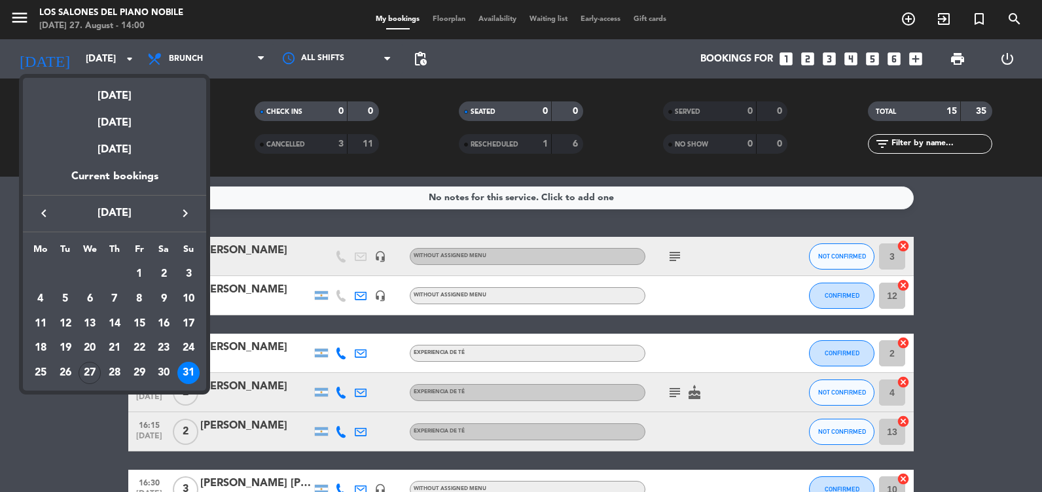
click at [182, 209] on icon "keyboard_arrow_right" at bounding box center [185, 214] width 16 height 16
click at [165, 295] on div "6" at bounding box center [164, 299] width 22 height 22
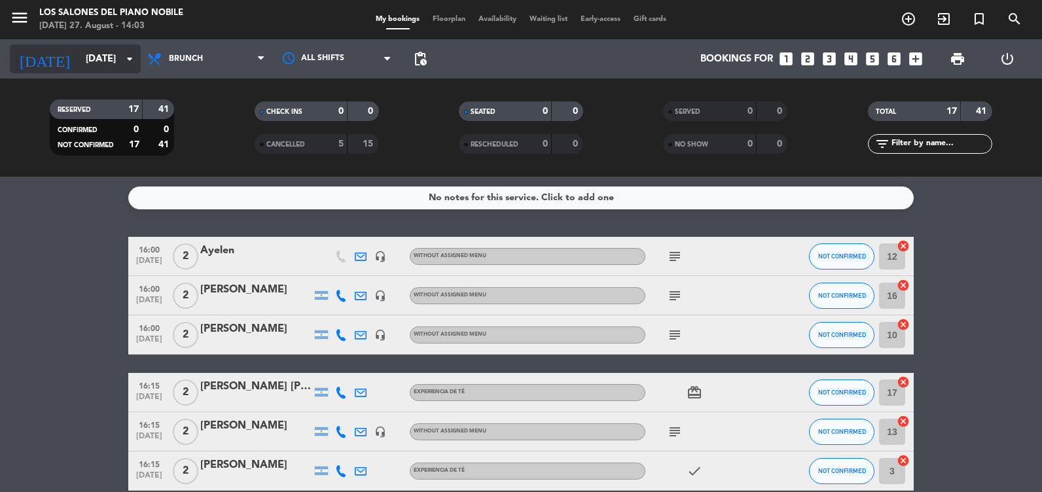
click at [79, 61] on input "[DATE]" at bounding box center [142, 59] width 126 height 24
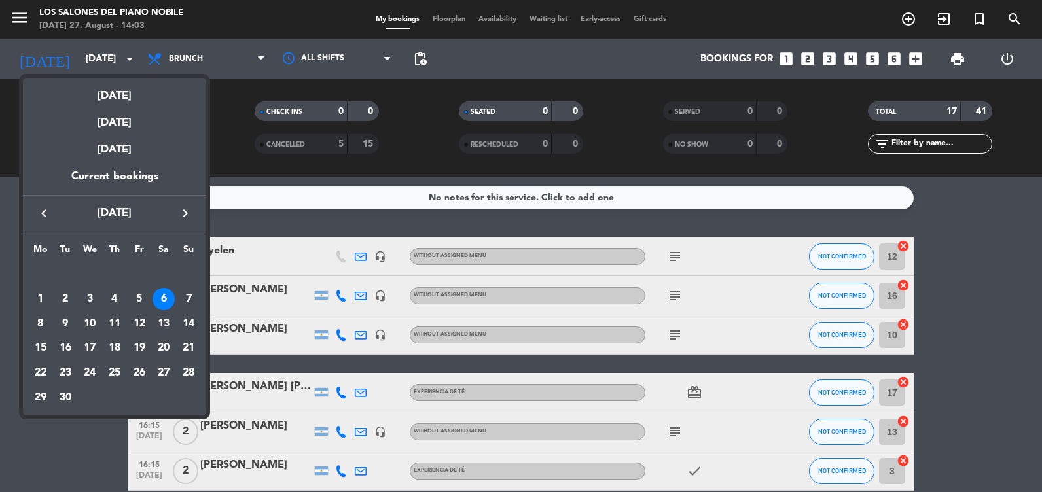
click at [48, 215] on icon "keyboard_arrow_left" at bounding box center [44, 214] width 16 height 16
click at [161, 368] on div "30" at bounding box center [164, 373] width 22 height 22
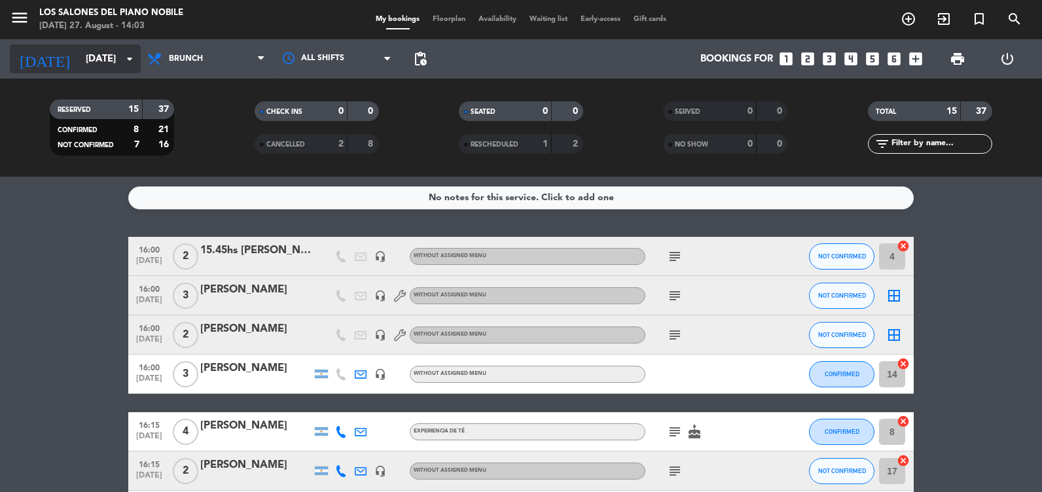
click at [135, 65] on icon "arrow_drop_down" at bounding box center [130, 59] width 16 height 16
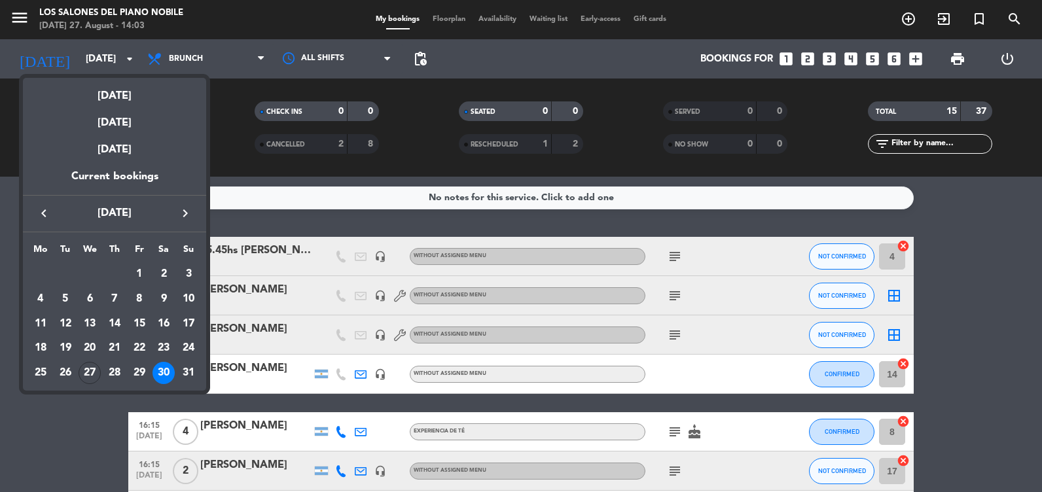
click at [181, 215] on icon "keyboard_arrow_right" at bounding box center [185, 214] width 16 height 16
click at [168, 375] on div "27" at bounding box center [164, 373] width 22 height 22
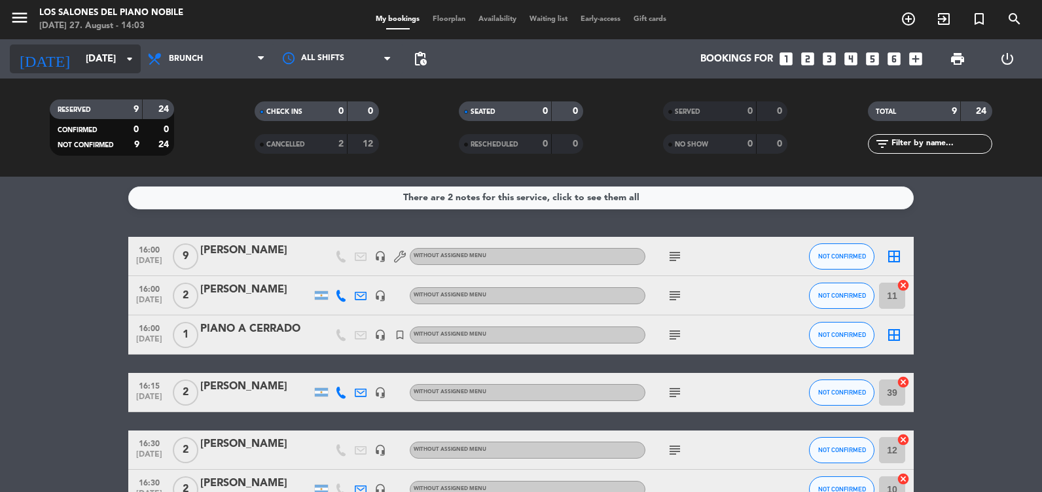
click at [119, 67] on input "[DATE]" at bounding box center [142, 59] width 126 height 24
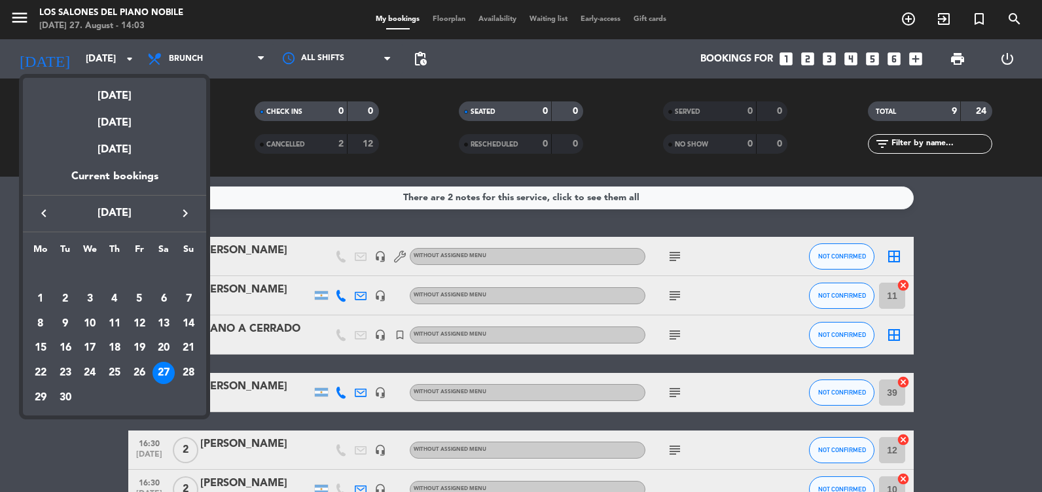
click at [41, 208] on icon "keyboard_arrow_left" at bounding box center [44, 214] width 16 height 16
click at [192, 200] on div "keyboard_arrow_left [DATE] keyboard_arrow_right" at bounding box center [114, 213] width 183 height 37
click at [140, 367] on div "29" at bounding box center [139, 373] width 22 height 22
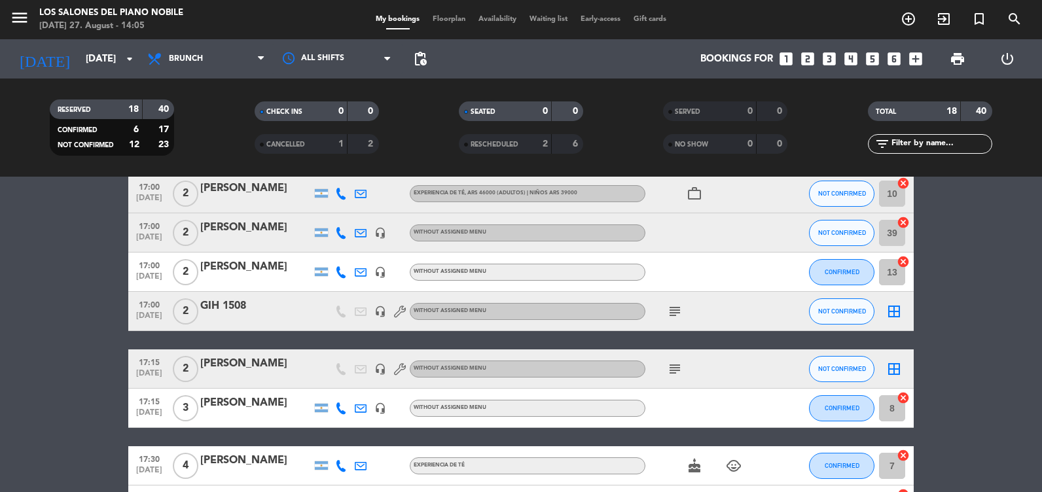
scroll to position [196, 0]
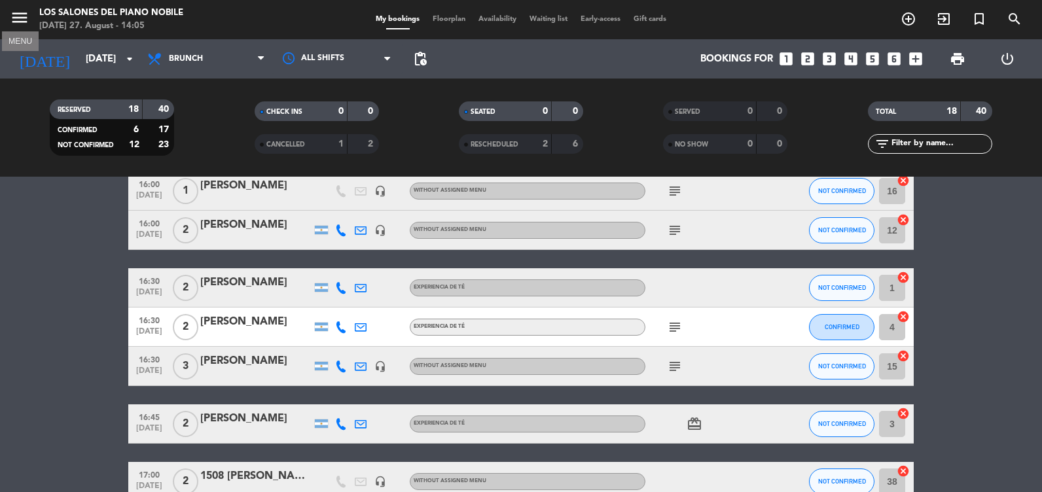
click at [14, 16] on icon "menu" at bounding box center [20, 18] width 20 height 20
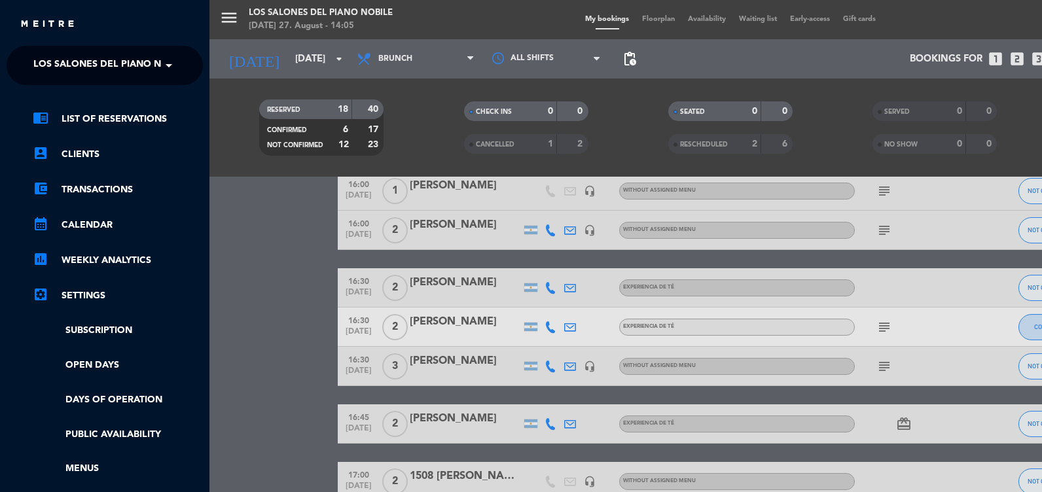
click at [67, 71] on span "Los Salones del Piano Nobile" at bounding box center [110, 65] width 155 height 27
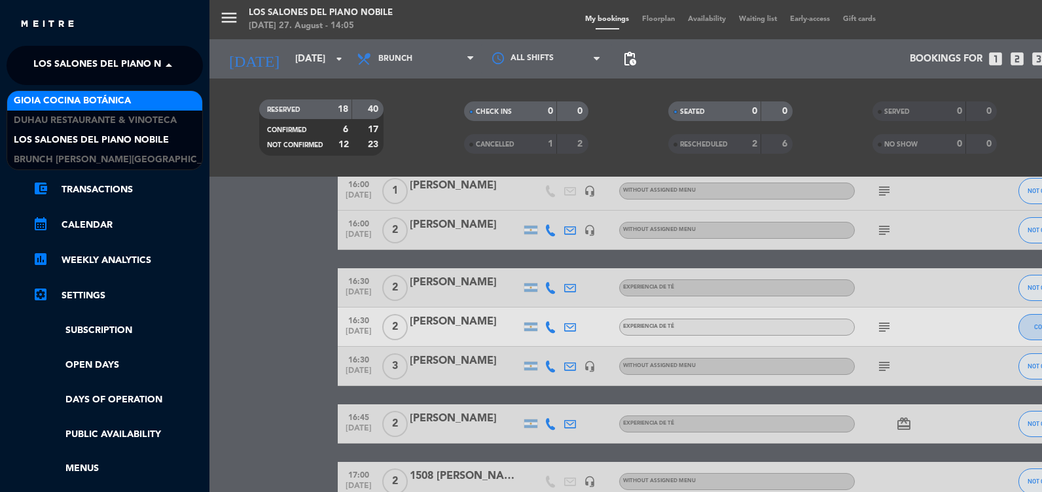
click at [75, 96] on span "Gioia Cocina Botánica" at bounding box center [72, 101] width 117 height 15
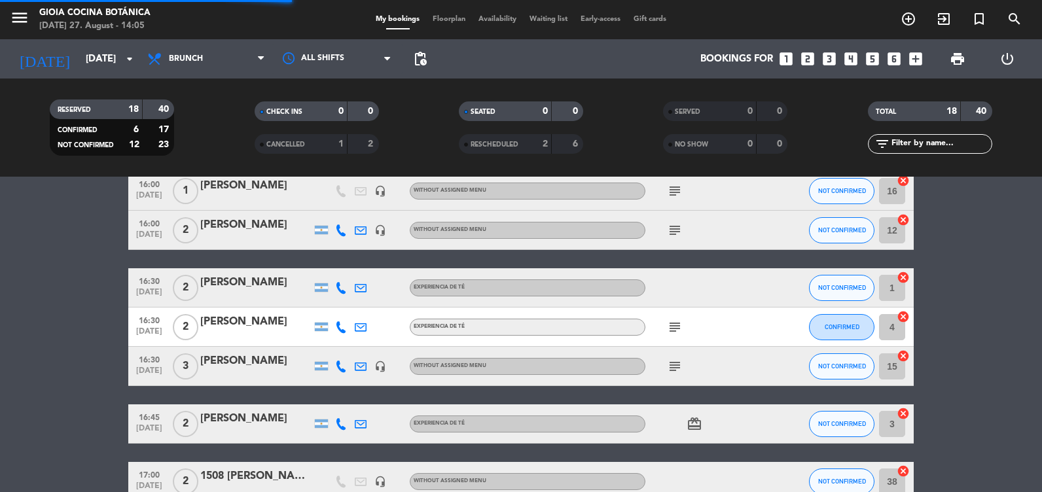
scroll to position [0, 0]
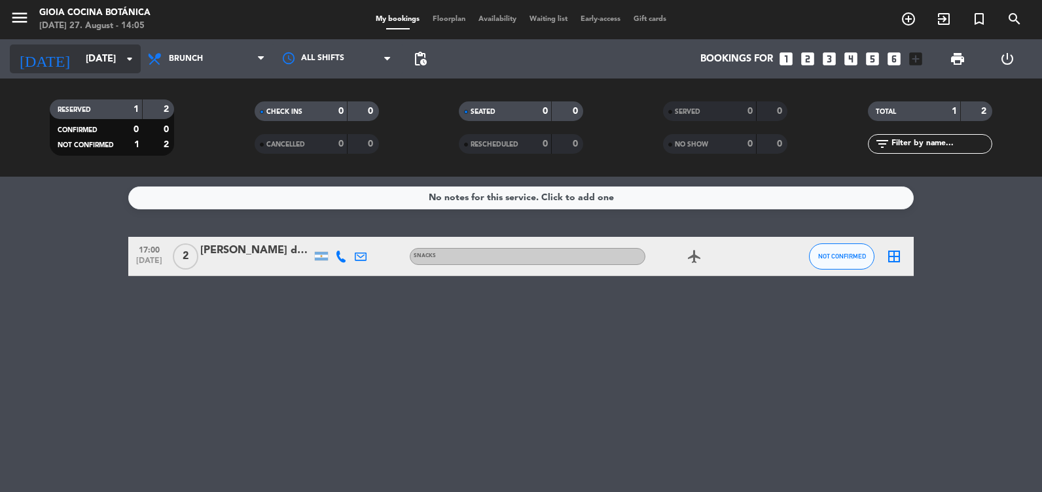
click at [133, 63] on icon "arrow_drop_down" at bounding box center [130, 59] width 16 height 16
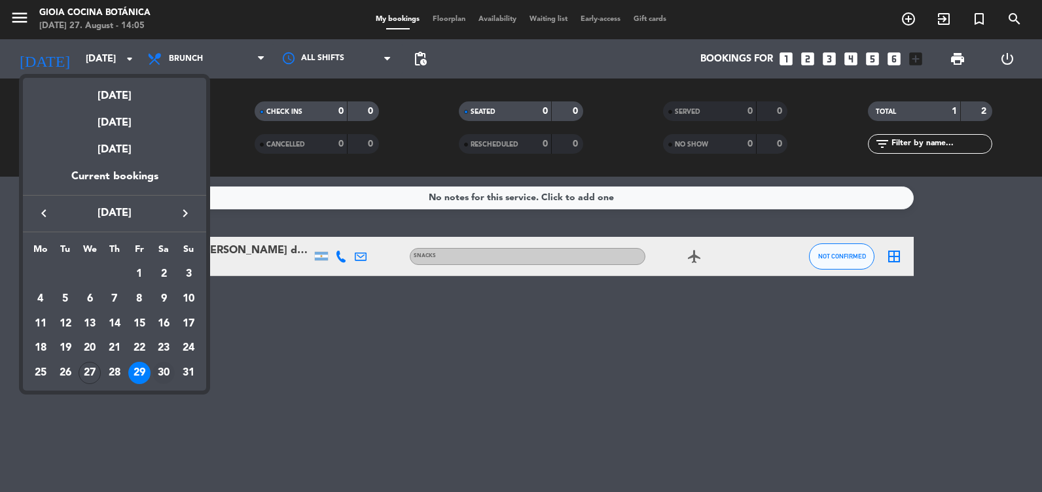
click at [162, 371] on div "30" at bounding box center [164, 373] width 22 height 22
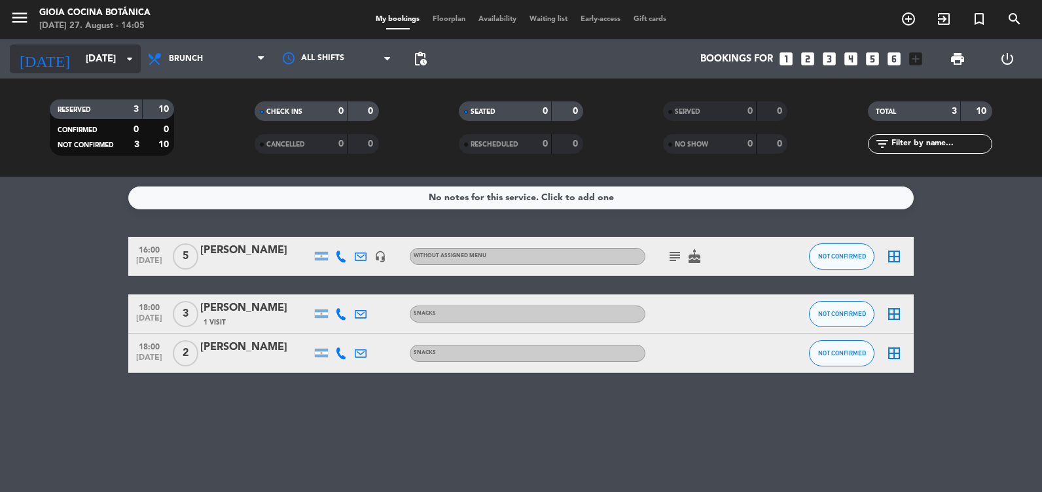
click at [79, 52] on input "[DATE]" at bounding box center [142, 59] width 126 height 24
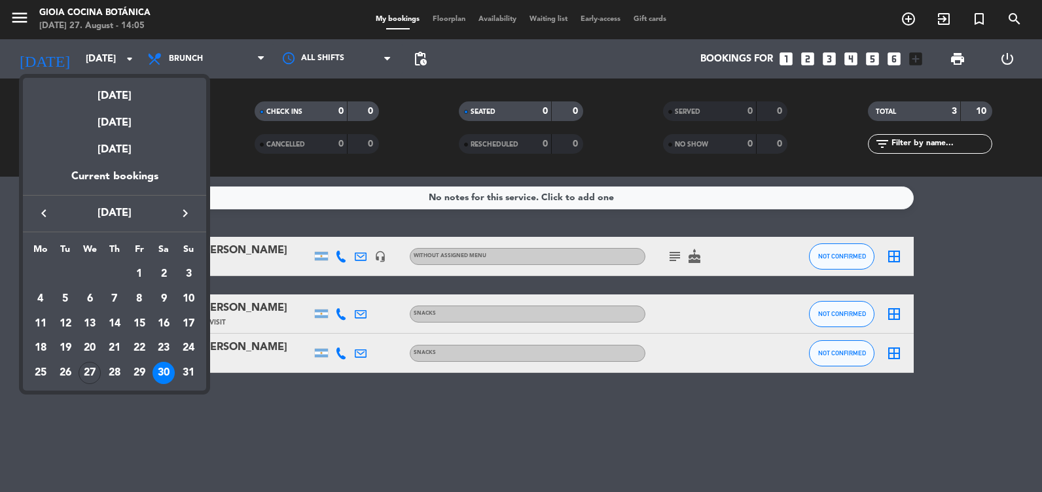
click at [236, 156] on div at bounding box center [521, 246] width 1042 height 492
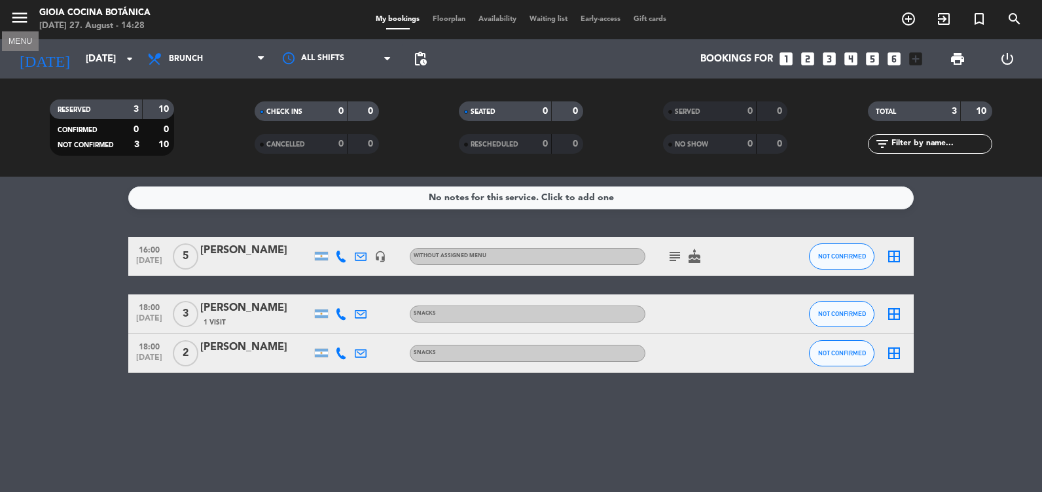
click at [22, 15] on icon "menu" at bounding box center [20, 18] width 20 height 20
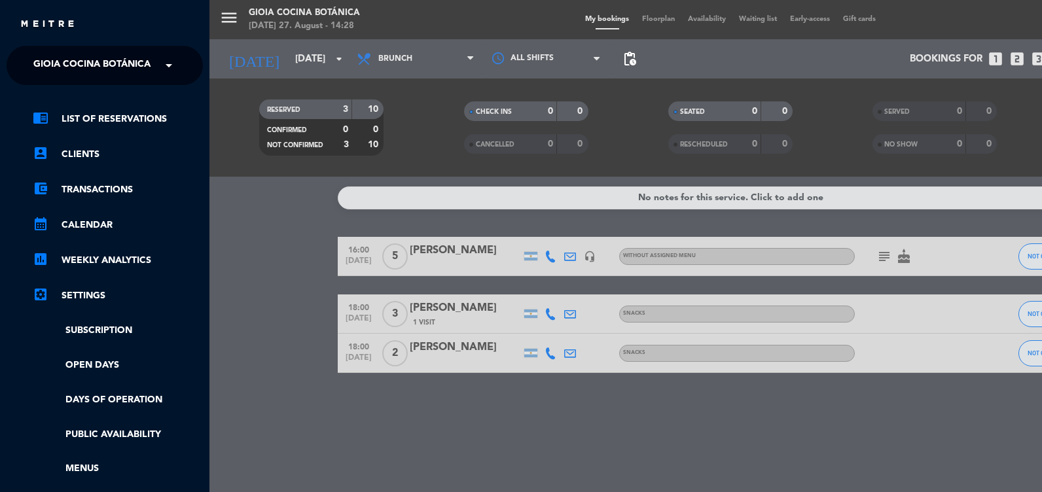
click at [161, 67] on span at bounding box center [172, 65] width 22 height 27
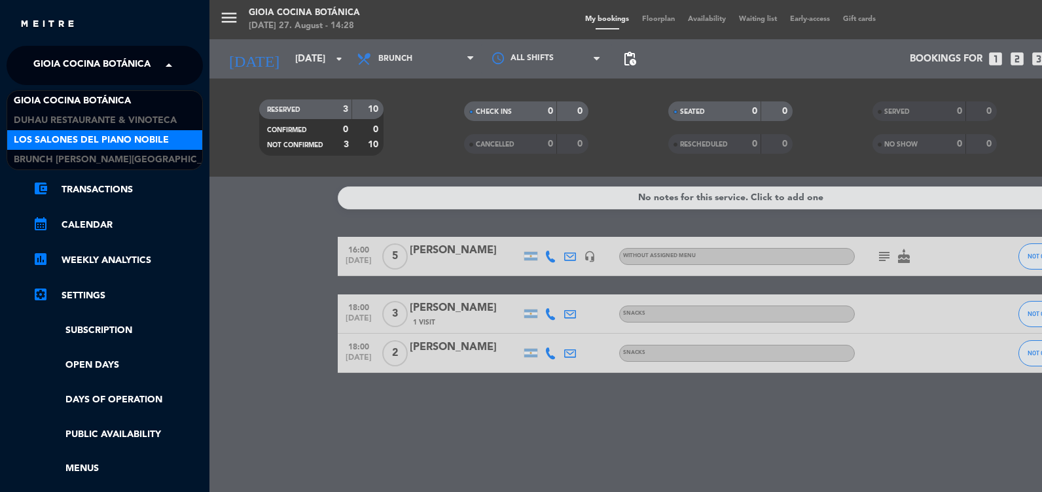
click at [142, 136] on span "Los Salones del Piano Nobile" at bounding box center [91, 140] width 155 height 15
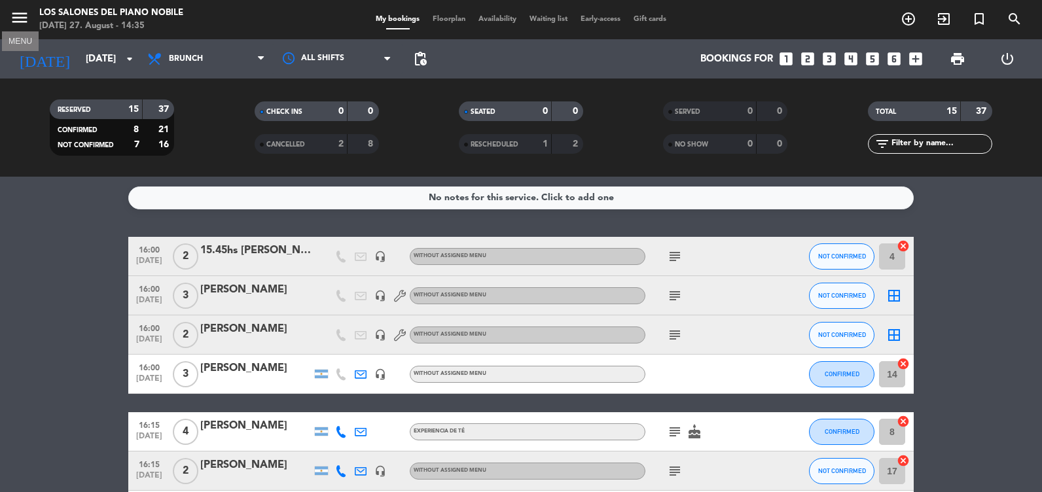
click at [19, 16] on icon "menu" at bounding box center [20, 18] width 20 height 20
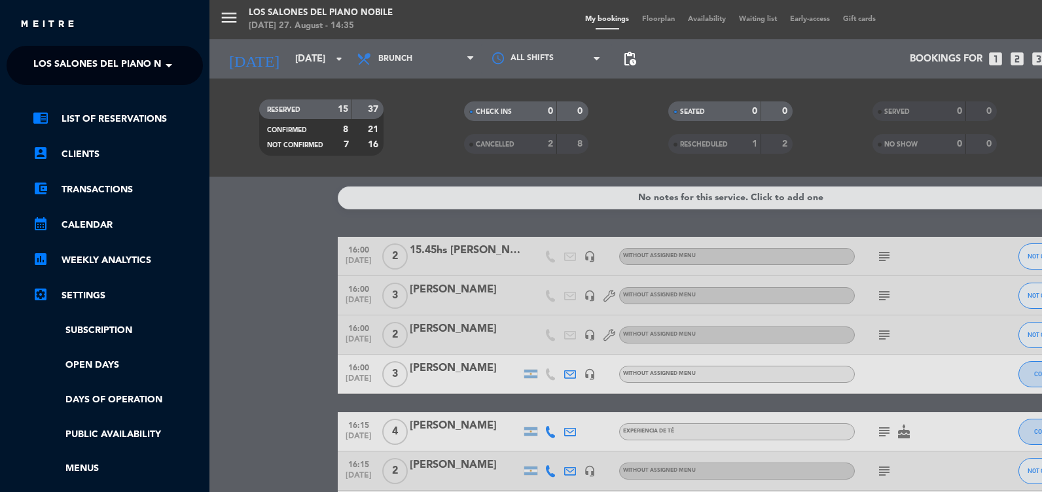
click at [259, 61] on div "menu Los Salones del Piano [PERSON_NAME] [DATE] 27. August - 14:35 My bookings …" at bounding box center [730, 246] width 1042 height 492
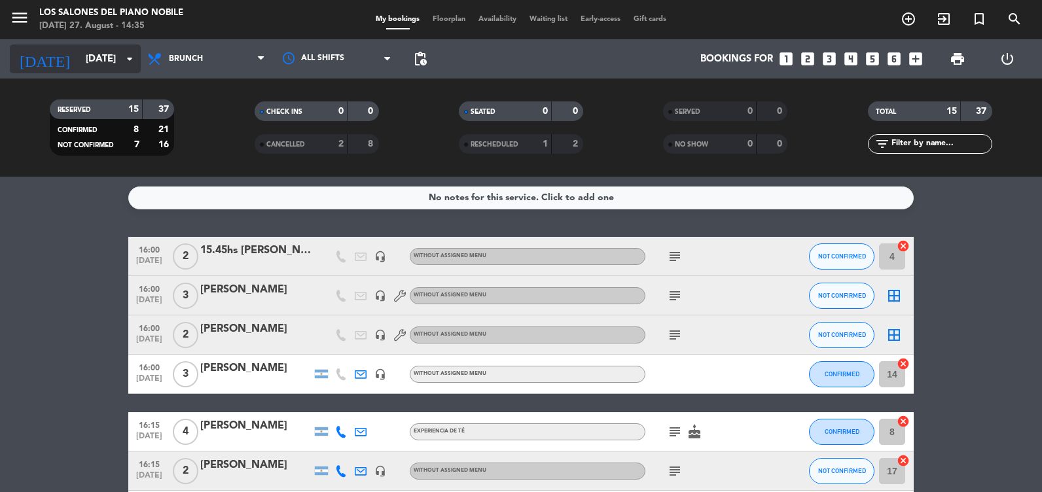
click at [93, 66] on input "[DATE]" at bounding box center [142, 59] width 126 height 24
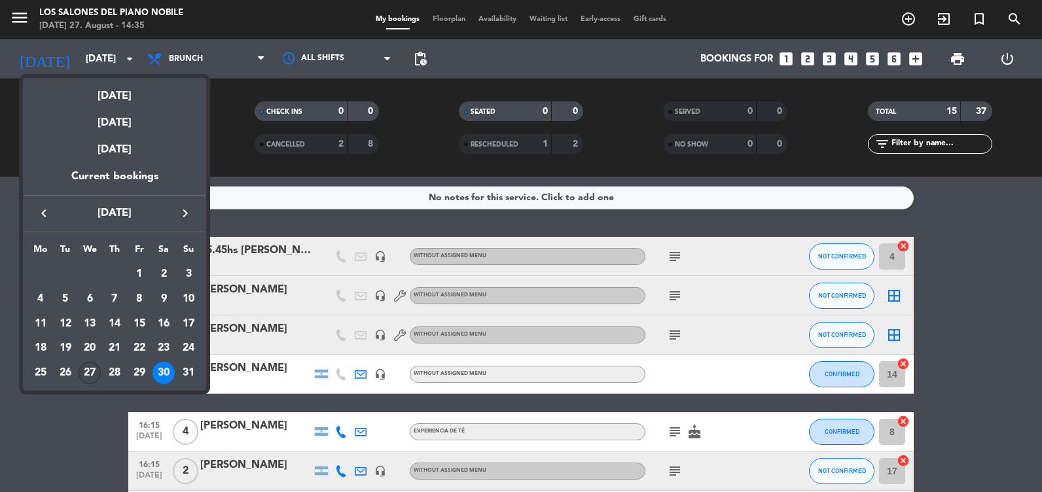
click at [88, 365] on div "27" at bounding box center [90, 373] width 22 height 22
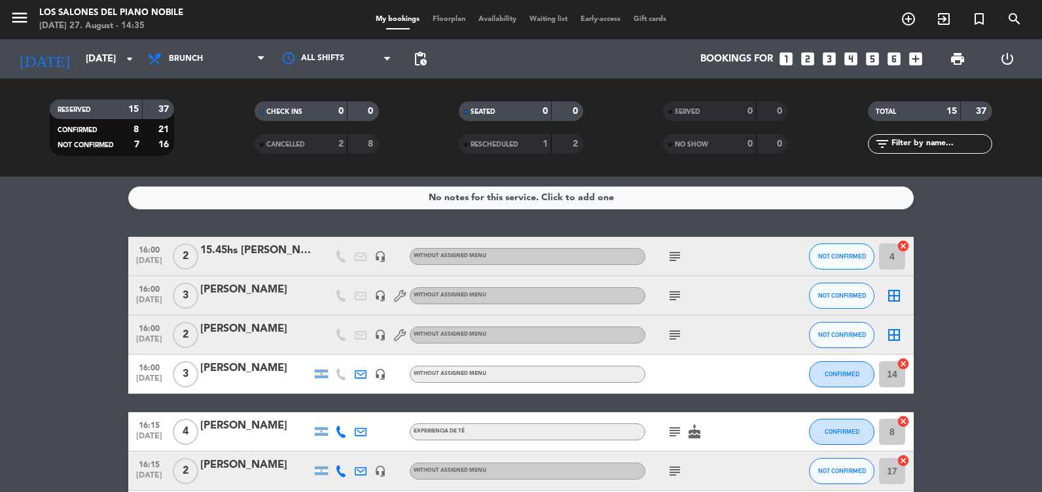
type input "[DATE]"
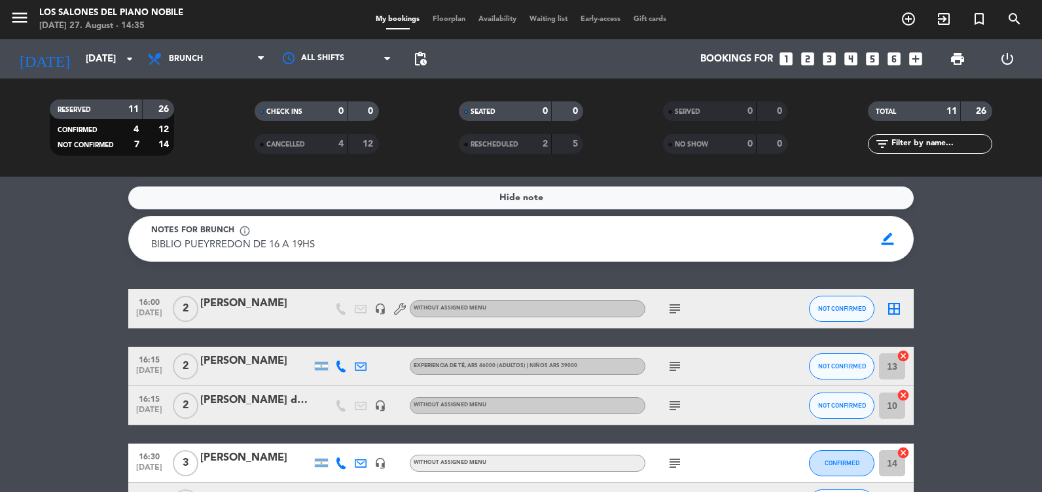
click at [805, 54] on icon "looks_two" at bounding box center [807, 58] width 17 height 17
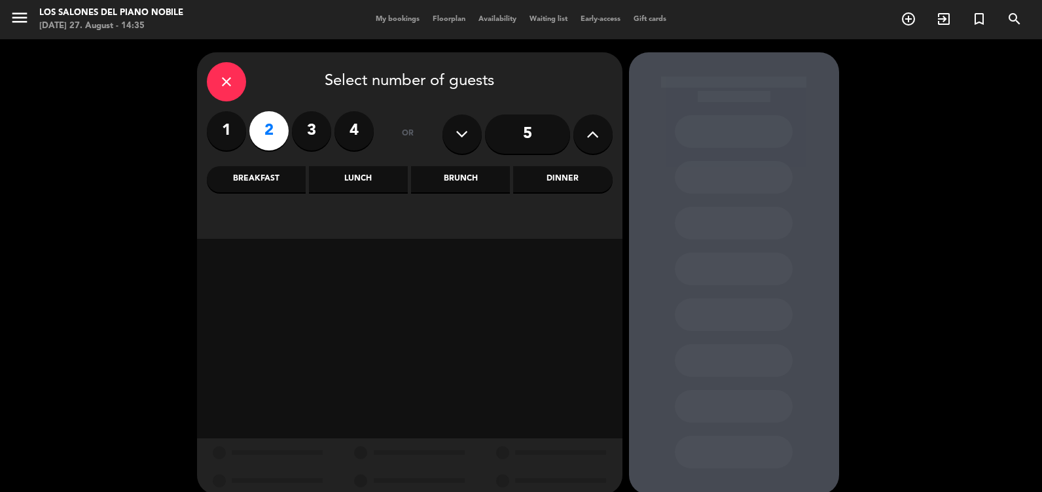
click at [470, 173] on div "Brunch" at bounding box center [460, 179] width 99 height 26
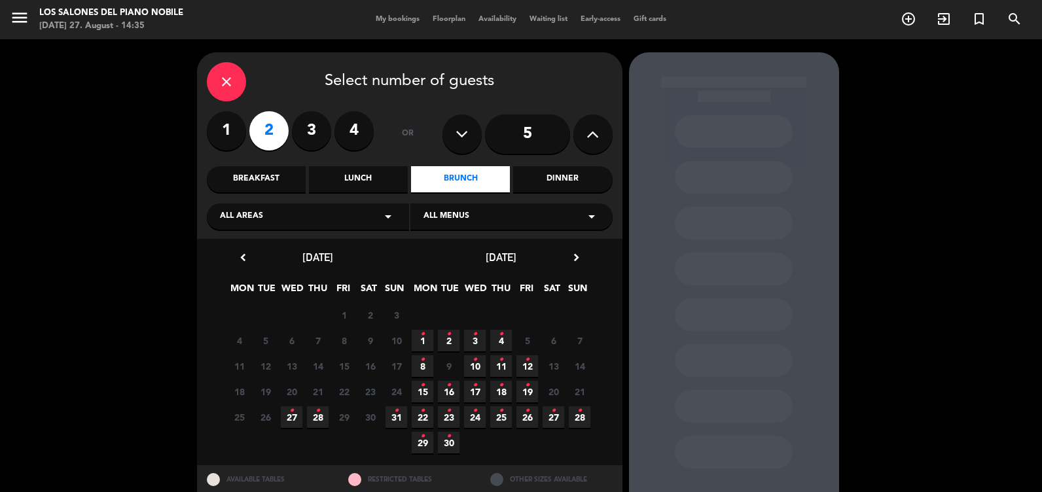
click at [209, 93] on div "close Select number of guests" at bounding box center [410, 81] width 406 height 39
click at [225, 73] on div "close" at bounding box center [226, 81] width 39 height 39
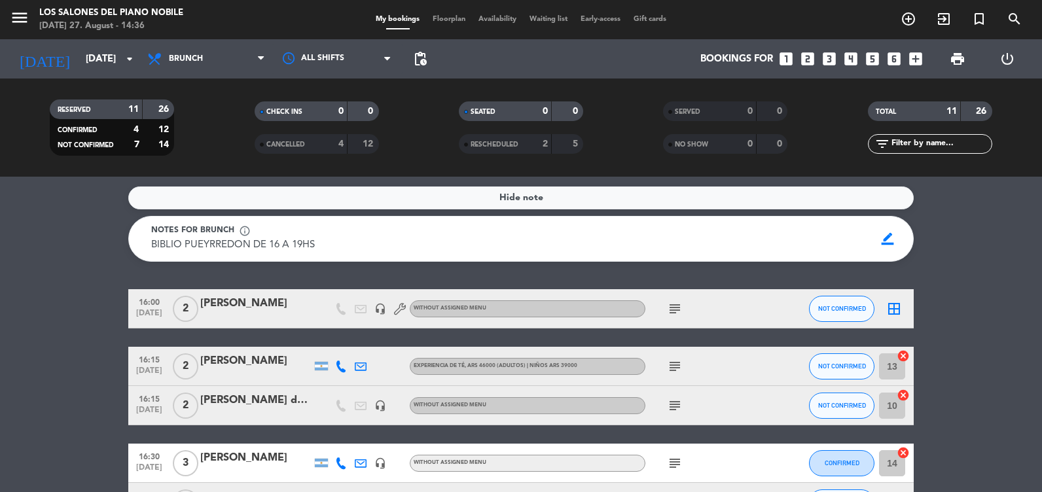
click at [808, 63] on icon "looks_two" at bounding box center [807, 58] width 17 height 17
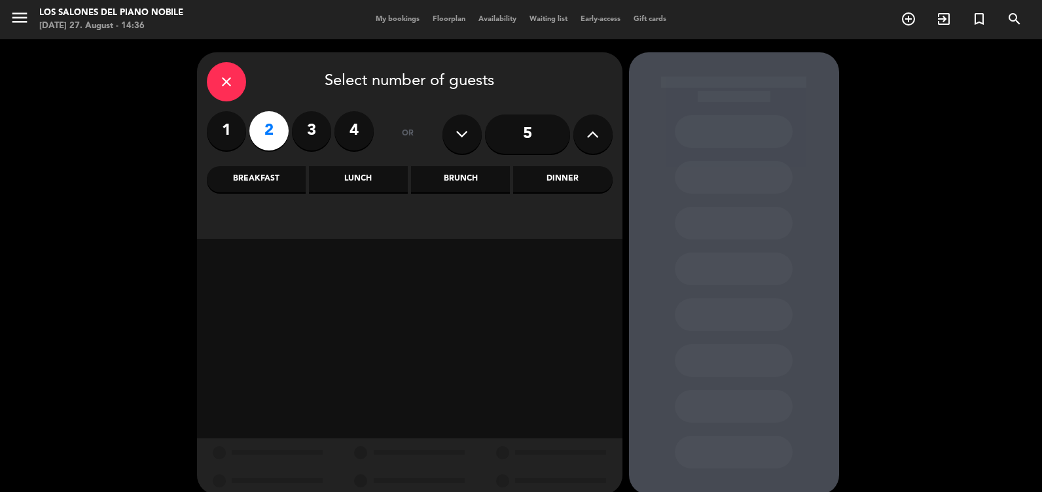
click at [469, 172] on div "Brunch" at bounding box center [460, 179] width 99 height 26
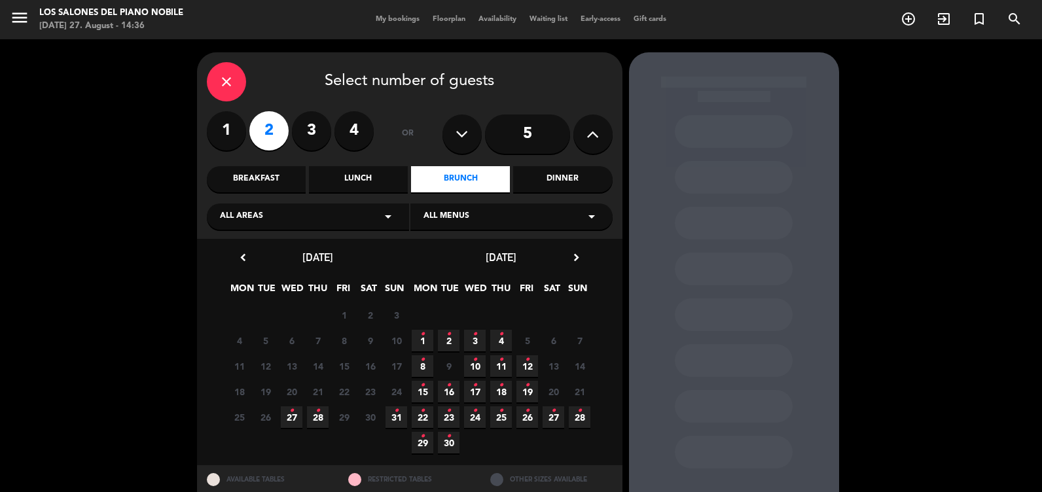
click at [288, 422] on span "27 •" at bounding box center [292, 418] width 22 height 22
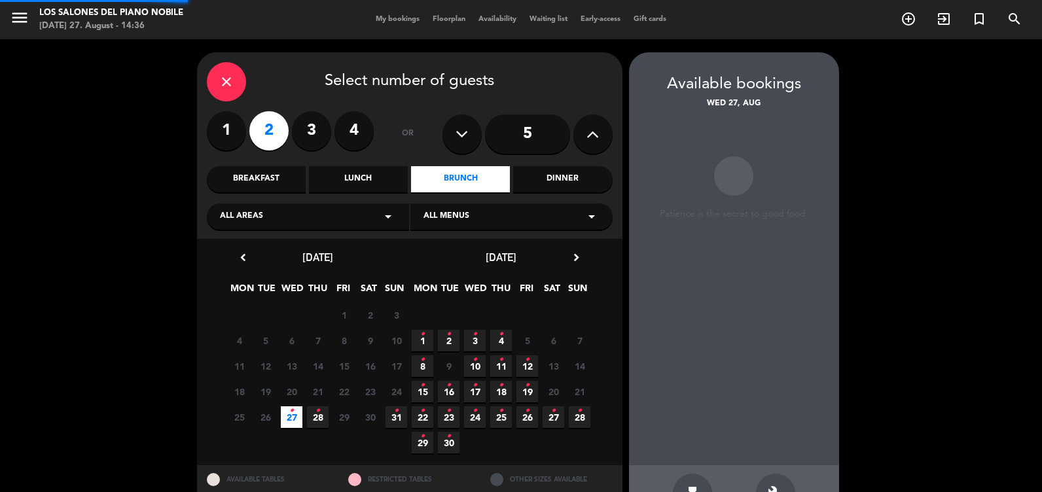
scroll to position [42, 0]
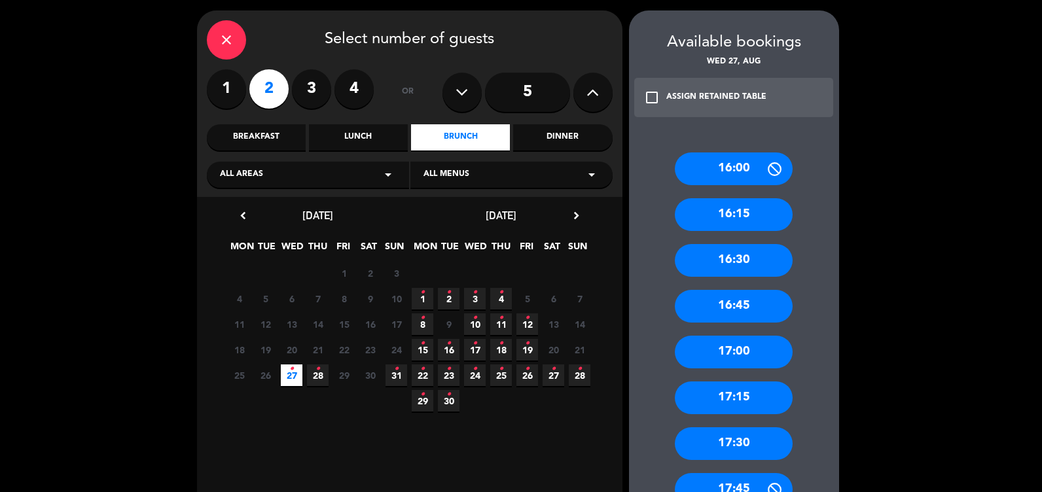
click at [720, 160] on div "16:00" at bounding box center [734, 169] width 118 height 33
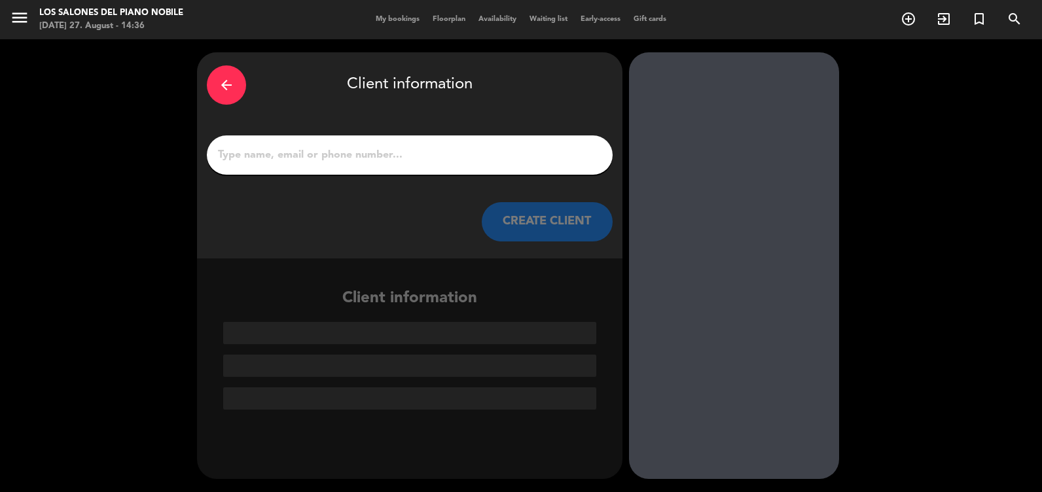
scroll to position [0, 0]
click at [267, 166] on div at bounding box center [410, 155] width 406 height 39
click at [272, 168] on div at bounding box center [410, 155] width 406 height 39
click at [296, 157] on input "1" at bounding box center [410, 155] width 386 height 18
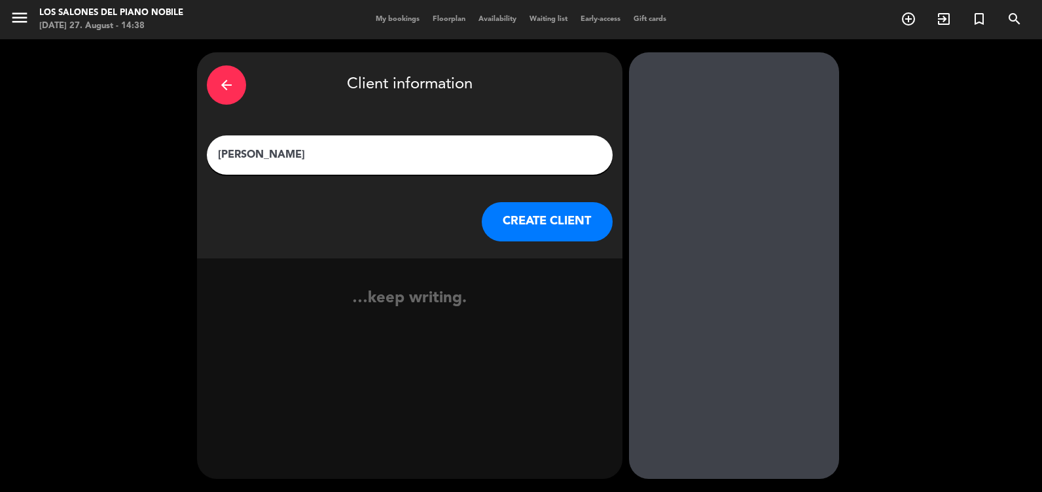
click at [221, 149] on input "[PERSON_NAME]" at bounding box center [410, 155] width 386 height 18
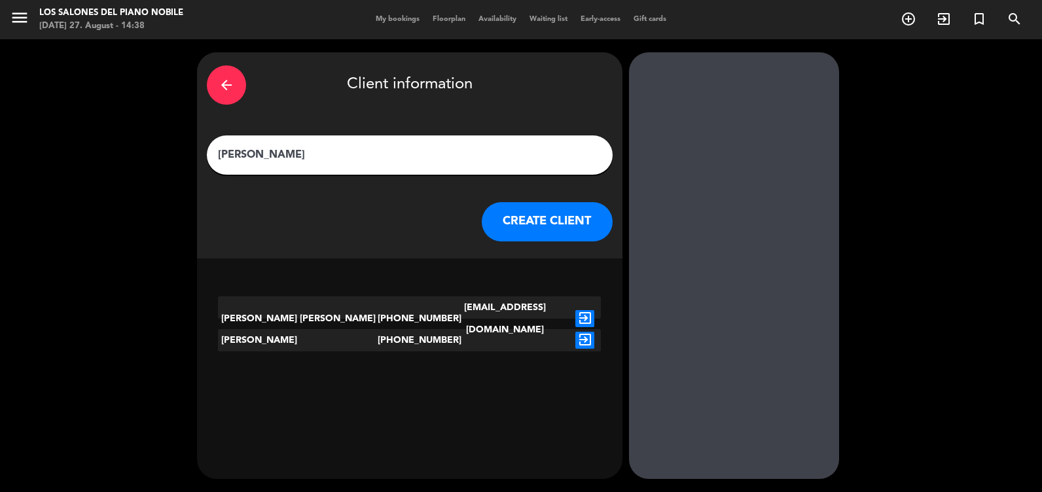
type input "[PERSON_NAME]"
click at [530, 219] on button "CREATE CLIENT" at bounding box center [547, 221] width 131 height 39
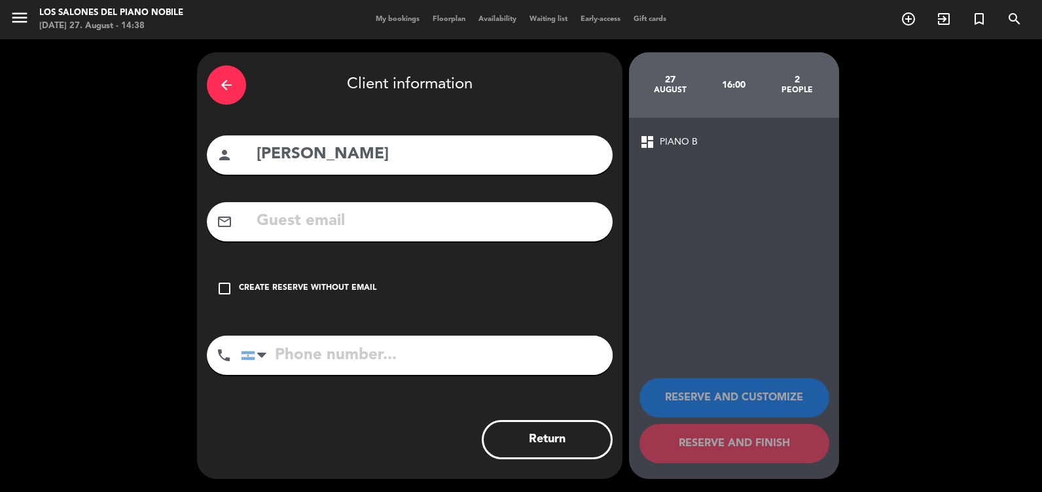
click at [367, 216] on input "text" at bounding box center [429, 221] width 348 height 27
type input "alejandrohernandez"
click at [340, 151] on input "[PERSON_NAME]" at bounding box center [429, 154] width 348 height 27
type input "[PERSON_NAME]"
click at [430, 221] on input "alejandrohernandez" at bounding box center [429, 221] width 348 height 27
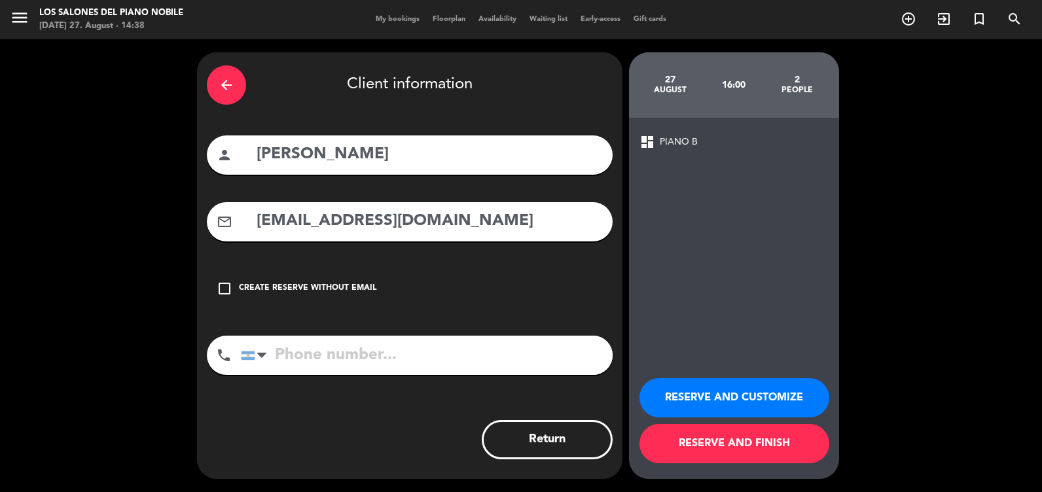
type input "[EMAIL_ADDRESS][DOMAIN_NAME]"
drag, startPoint x: 393, startPoint y: 379, endPoint x: 353, endPoint y: 363, distance: 42.9
click at [387, 376] on div "phone [GEOGRAPHIC_DATA] +1 [GEOGRAPHIC_DATA] +44 [GEOGRAPHIC_DATA] ([GEOGRAPHIC…" at bounding box center [410, 360] width 406 height 48
click at [353, 363] on input "tel" at bounding box center [427, 355] width 372 height 39
type input "0297154110524"
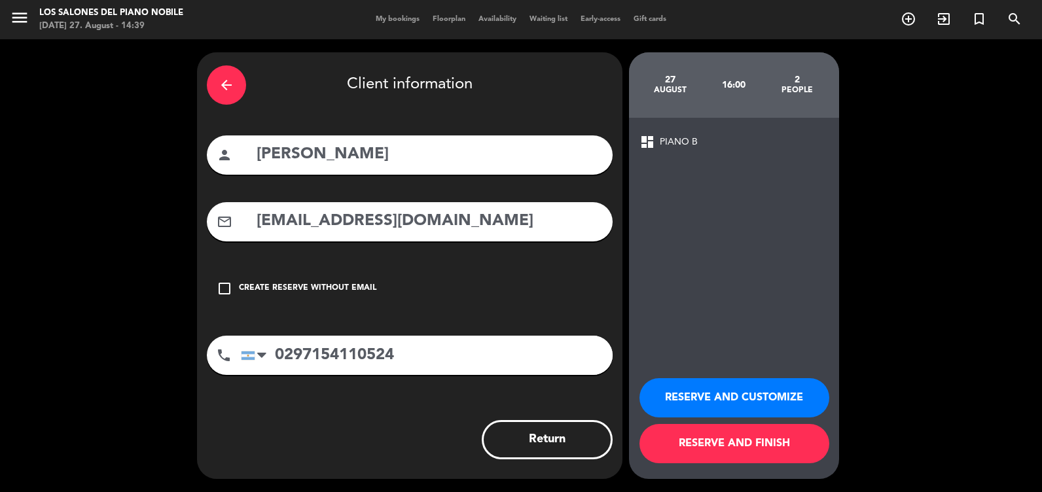
click at [687, 441] on button "RESERVE AND FINISH" at bounding box center [735, 443] width 190 height 39
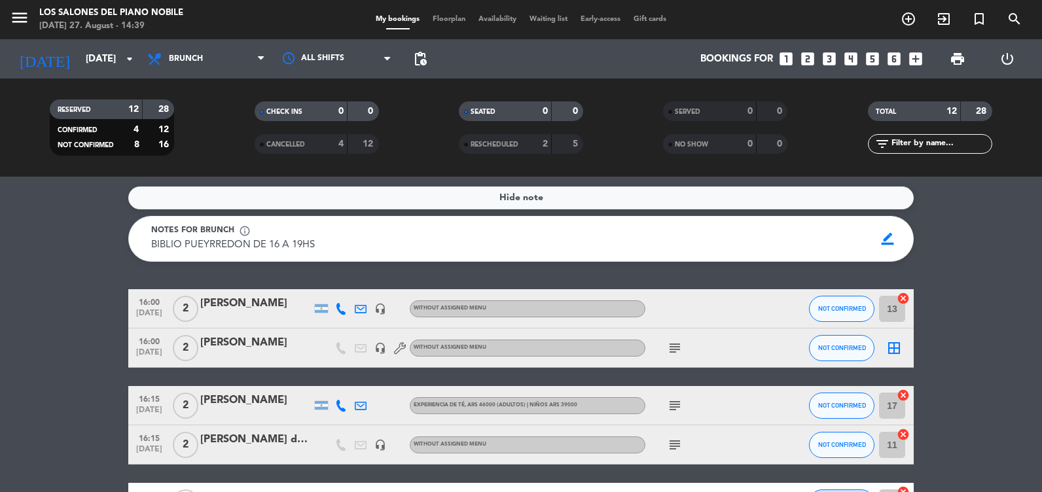
drag, startPoint x: 129, startPoint y: 255, endPoint x: 152, endPoint y: 297, distance: 47.7
click at [152, 297] on div "Hide note Notes for brunch info_outline BIBLIO PUEYRREDON DE 16 A 19HS BIBLIO P…" at bounding box center [521, 335] width 1042 height 316
drag, startPoint x: 152, startPoint y: 297, endPoint x: 103, endPoint y: 278, distance: 52.6
click at [103, 278] on div "Hide note Notes for brunch info_outline BIBLIO PUEYRREDON DE 16 A 19HS BIBLIO P…" at bounding box center [521, 335] width 1042 height 316
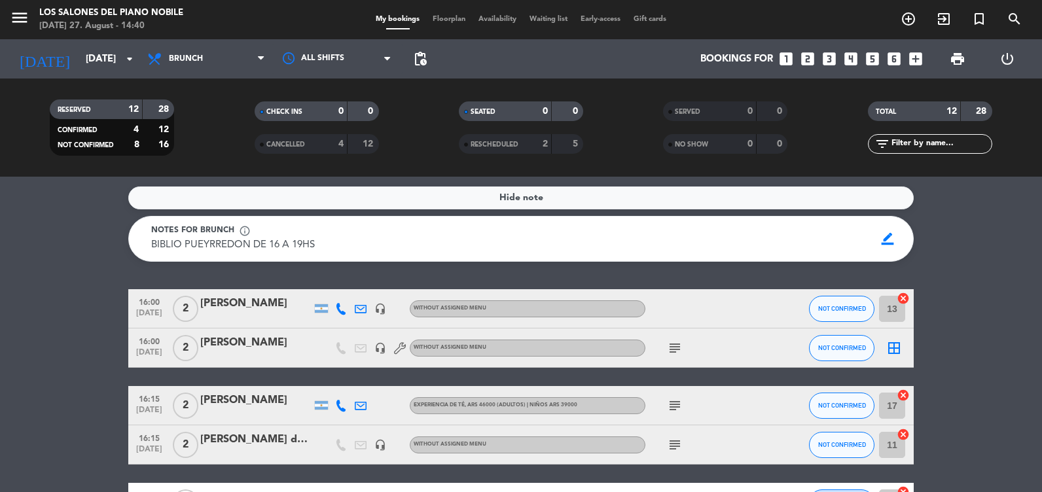
click at [822, 111] on filter-checkbox "SERVED 0 0" at bounding box center [725, 111] width 204 height 20
click at [108, 50] on input "[DATE]" at bounding box center [142, 59] width 126 height 24
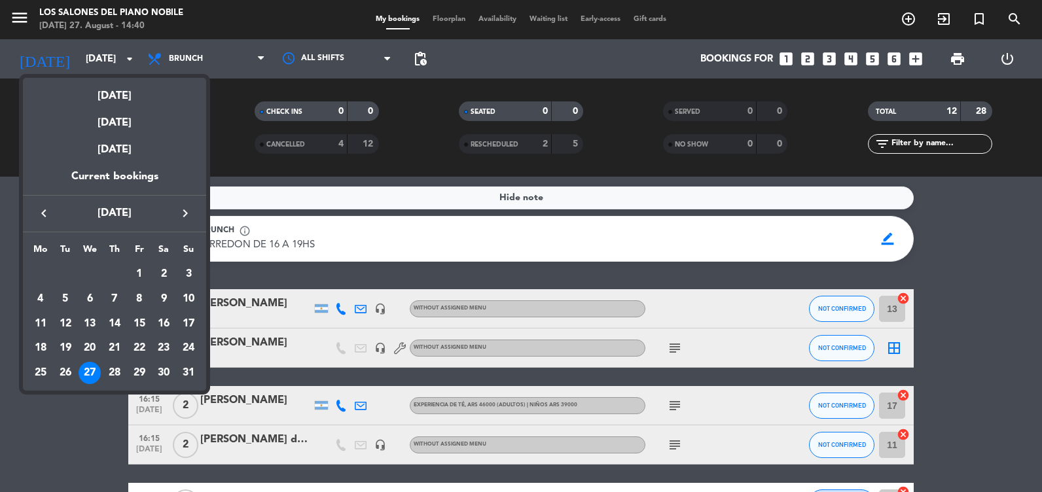
click at [808, 65] on div at bounding box center [521, 246] width 1042 height 492
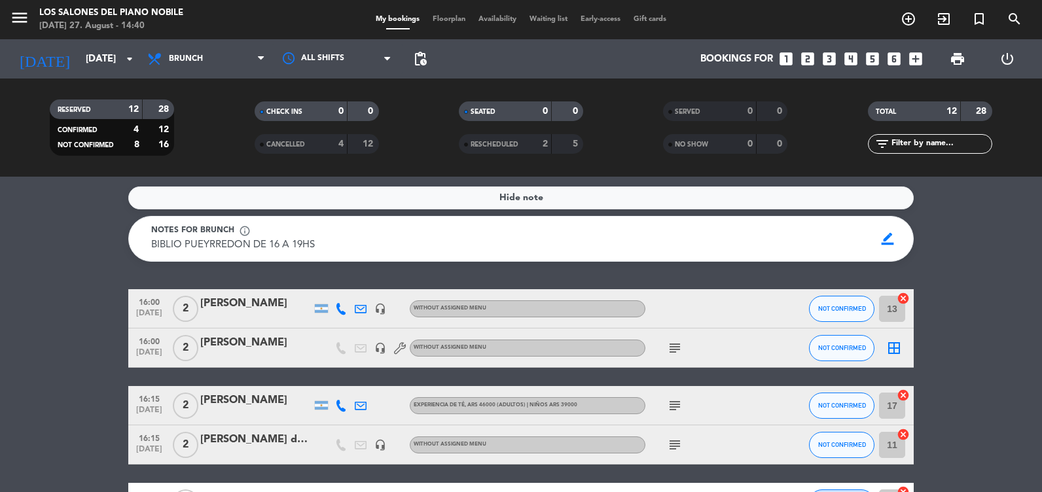
click at [806, 55] on icon "looks_two" at bounding box center [807, 58] width 17 height 17
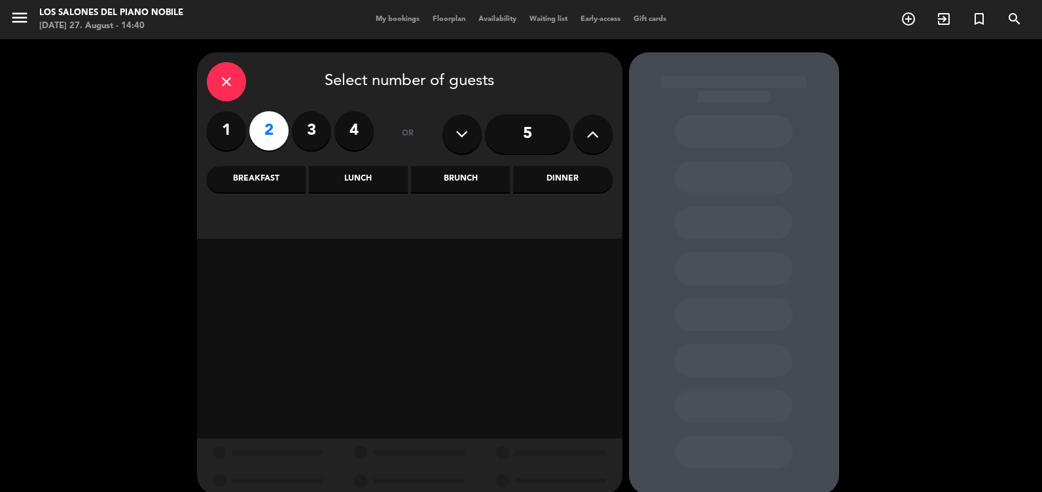
click at [475, 179] on div "Brunch" at bounding box center [460, 179] width 99 height 26
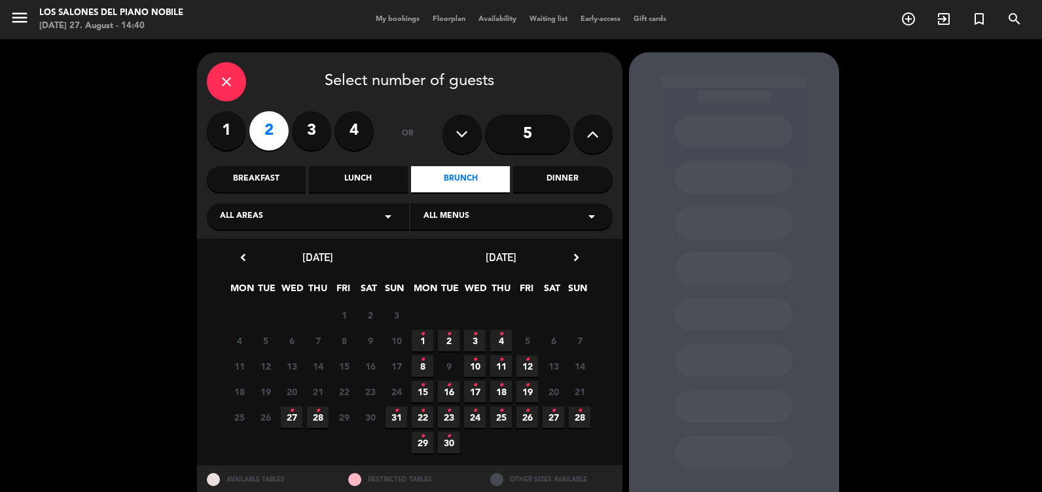
click at [228, 75] on icon "close" at bounding box center [227, 82] width 16 height 16
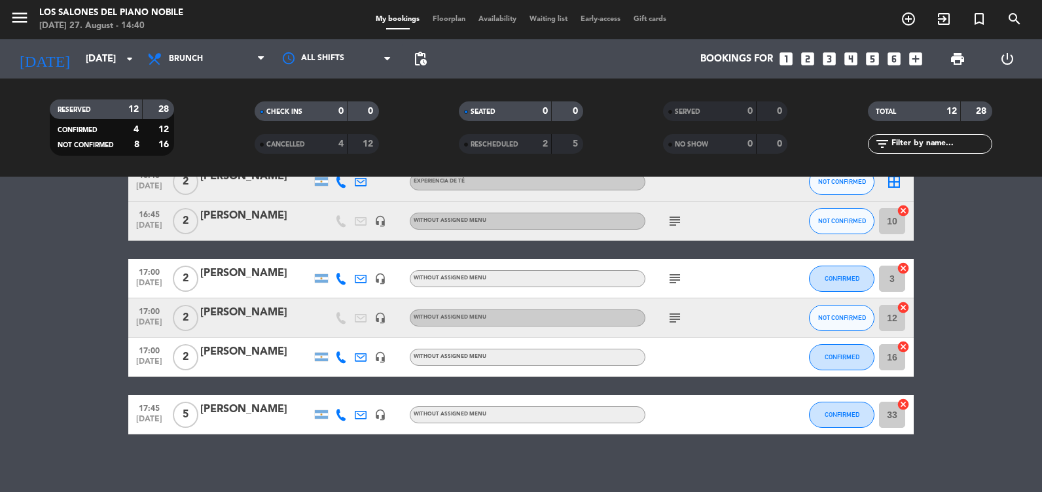
scroll to position [425, 0]
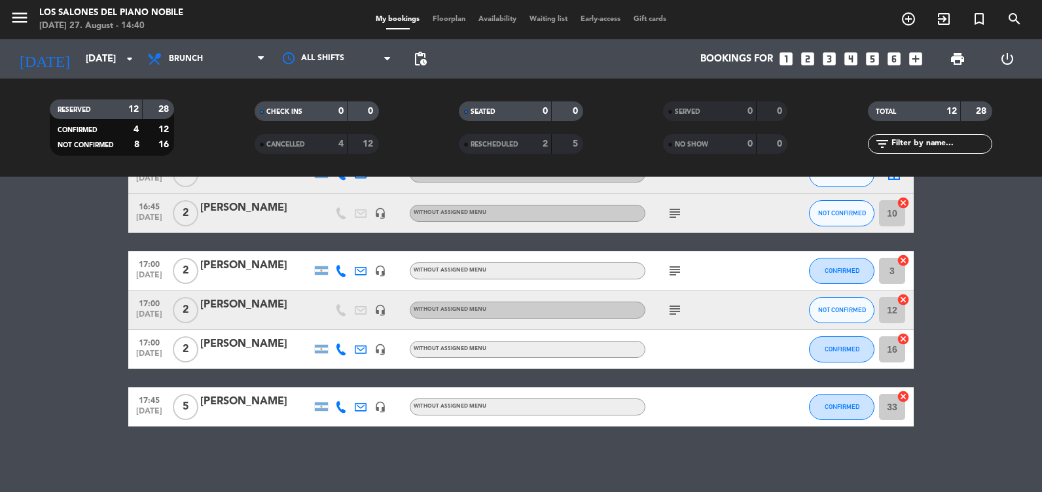
click at [302, 460] on div "Hide note Notes for brunch info_outline BIBLIO PUEYRREDON DE 16 A 19HS BIBLIO P…" at bounding box center [521, 335] width 1042 height 316
